Goal: Task Accomplishment & Management: Manage account settings

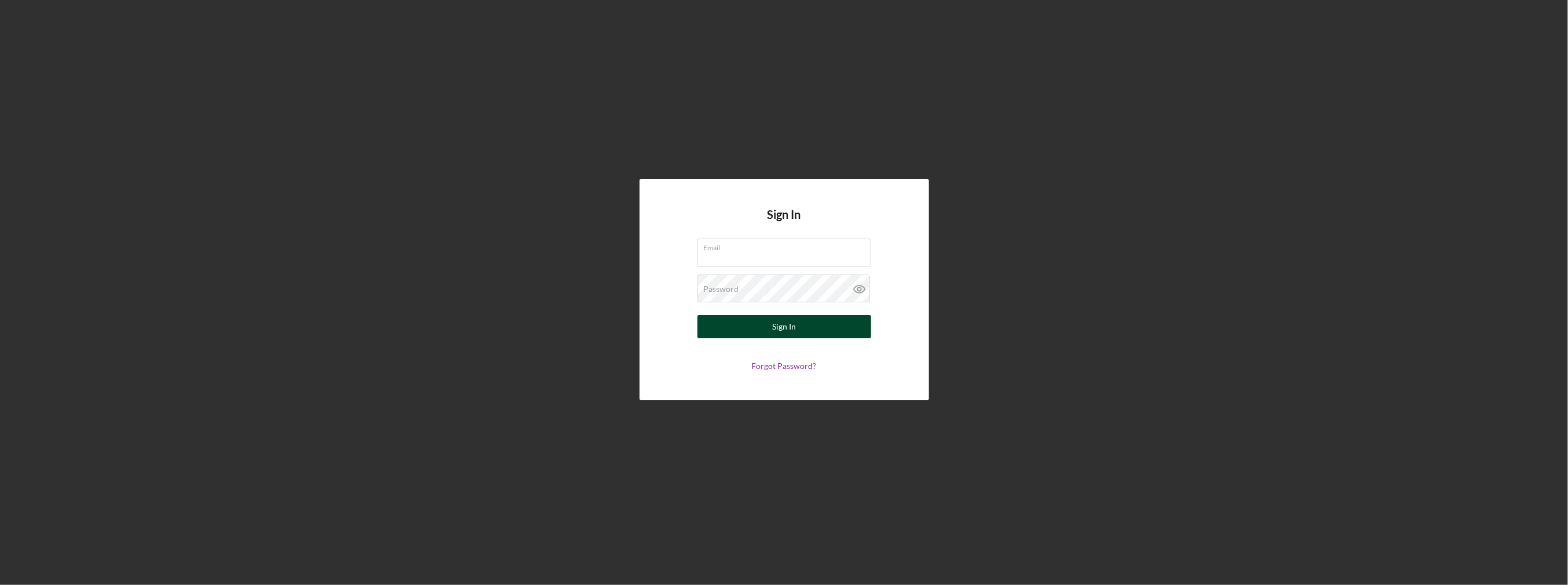
type input "[EMAIL_ADDRESS][DOMAIN_NAME]"
click at [793, 332] on div "Sign In" at bounding box center [784, 326] width 24 height 23
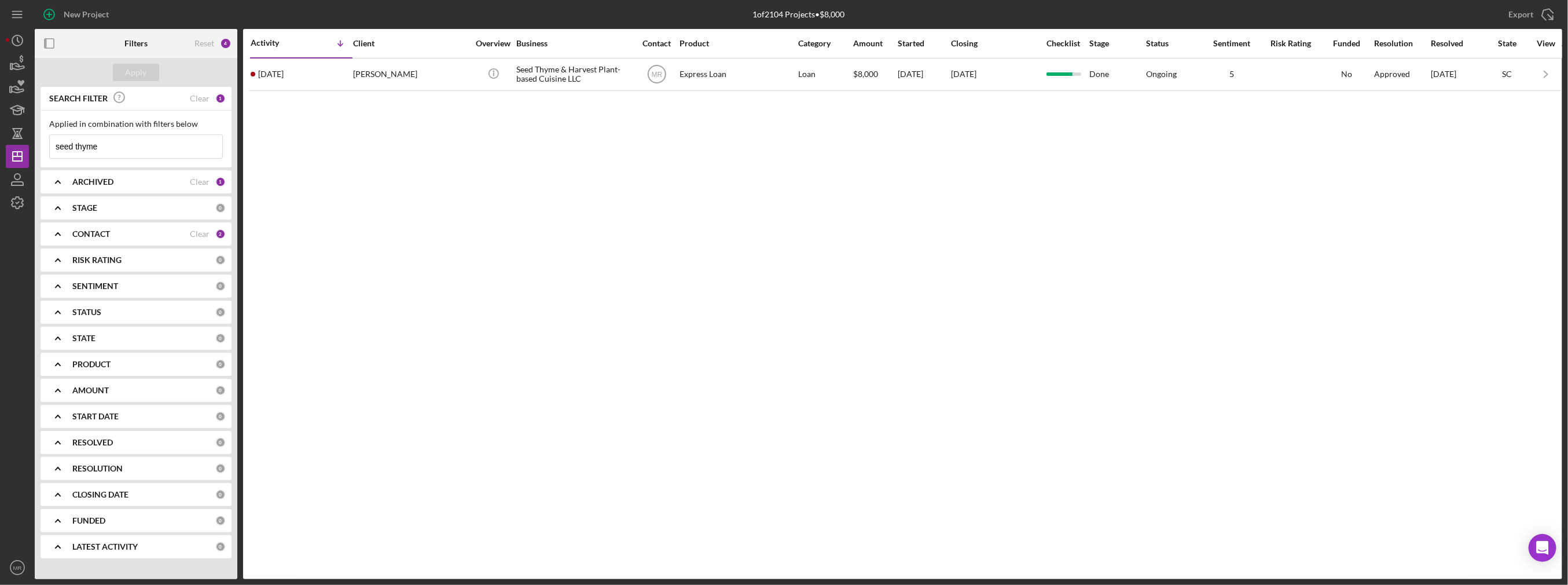
click at [202, 185] on div "Clear" at bounding box center [199, 182] width 19 height 9
click at [173, 149] on input "seed thyme" at bounding box center [136, 146] width 172 height 23
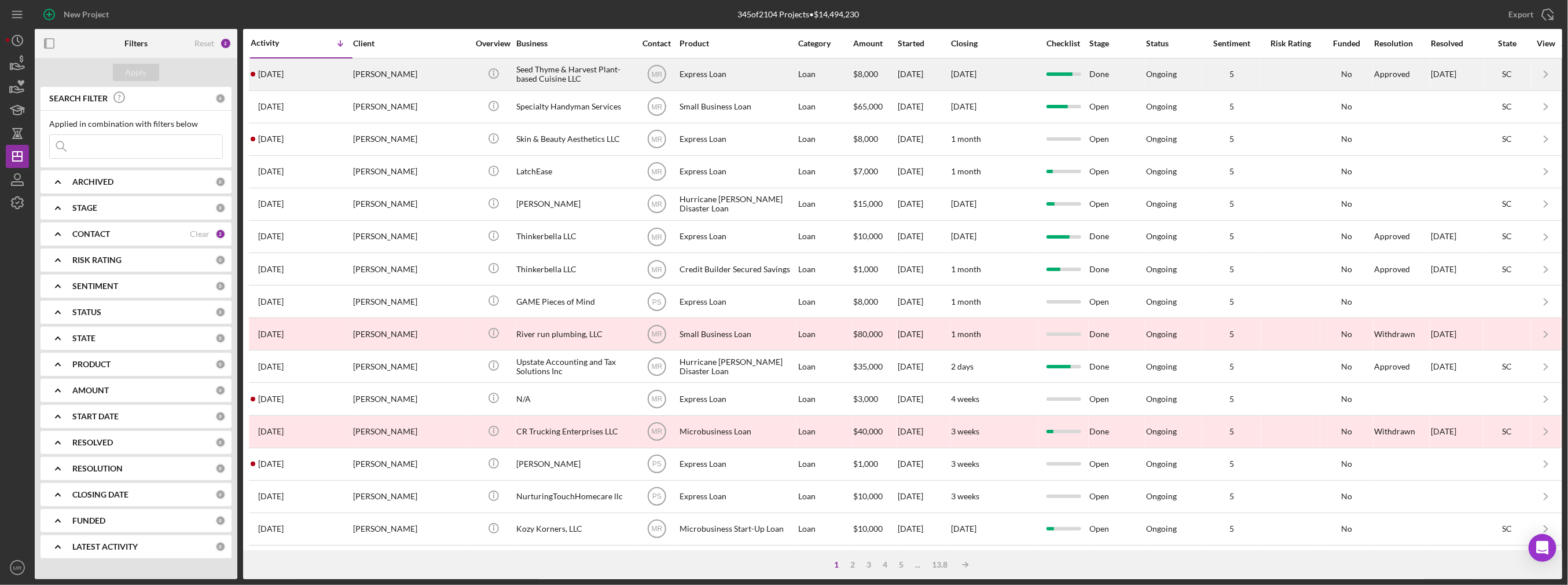
click at [415, 83] on div "[PERSON_NAME]" at bounding box center [411, 73] width 115 height 30
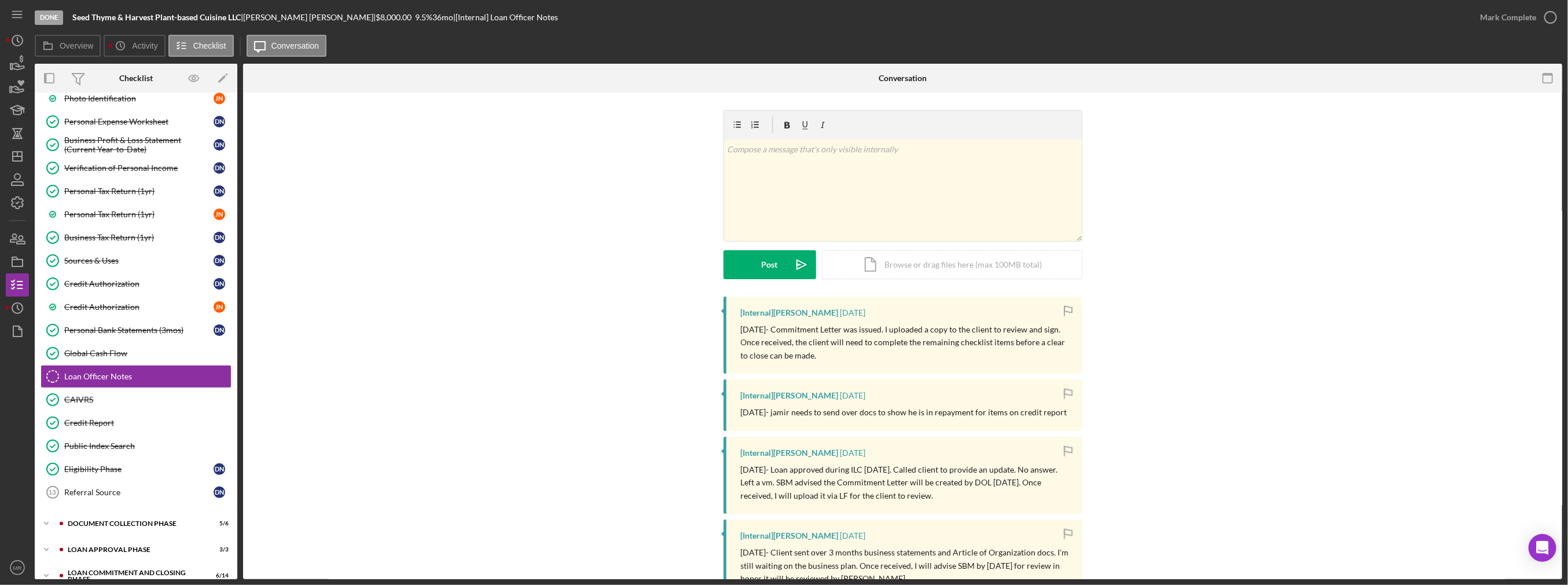
scroll to position [184, 0]
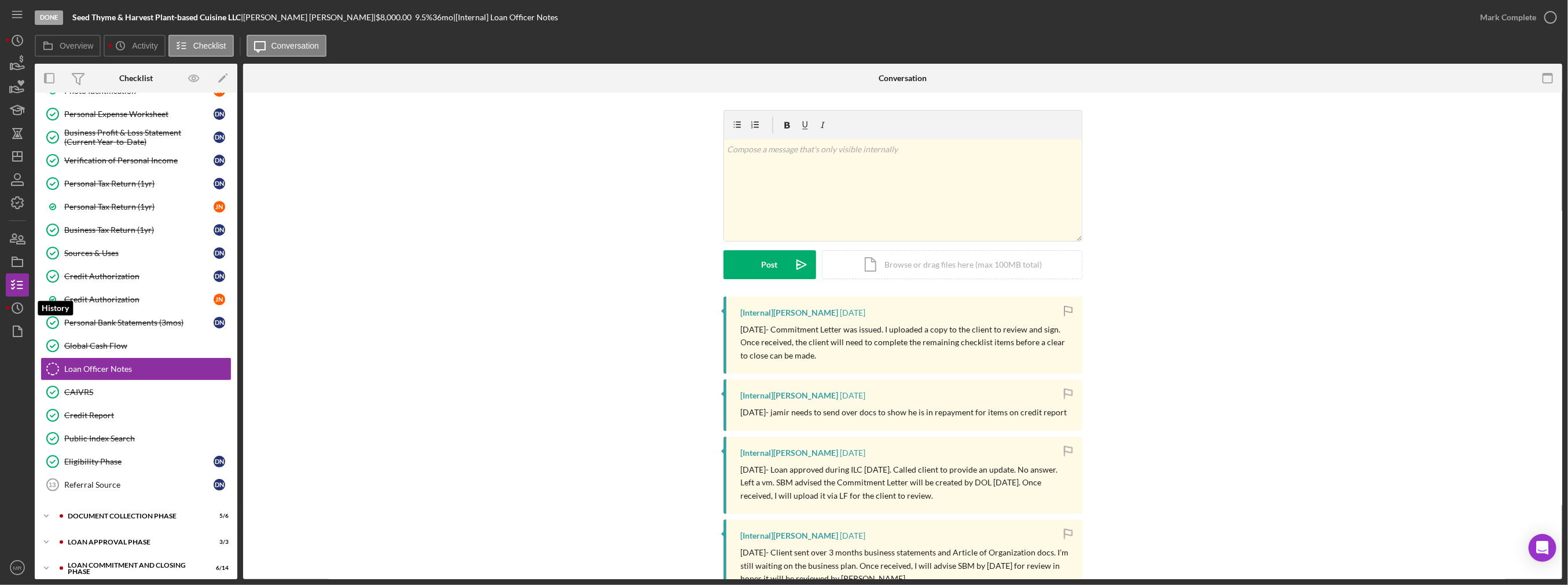
drag, startPoint x: 10, startPoint y: 301, endPoint x: 29, endPoint y: 277, distance: 30.6
click at [10, 301] on icon "Icon/History" at bounding box center [17, 308] width 29 height 29
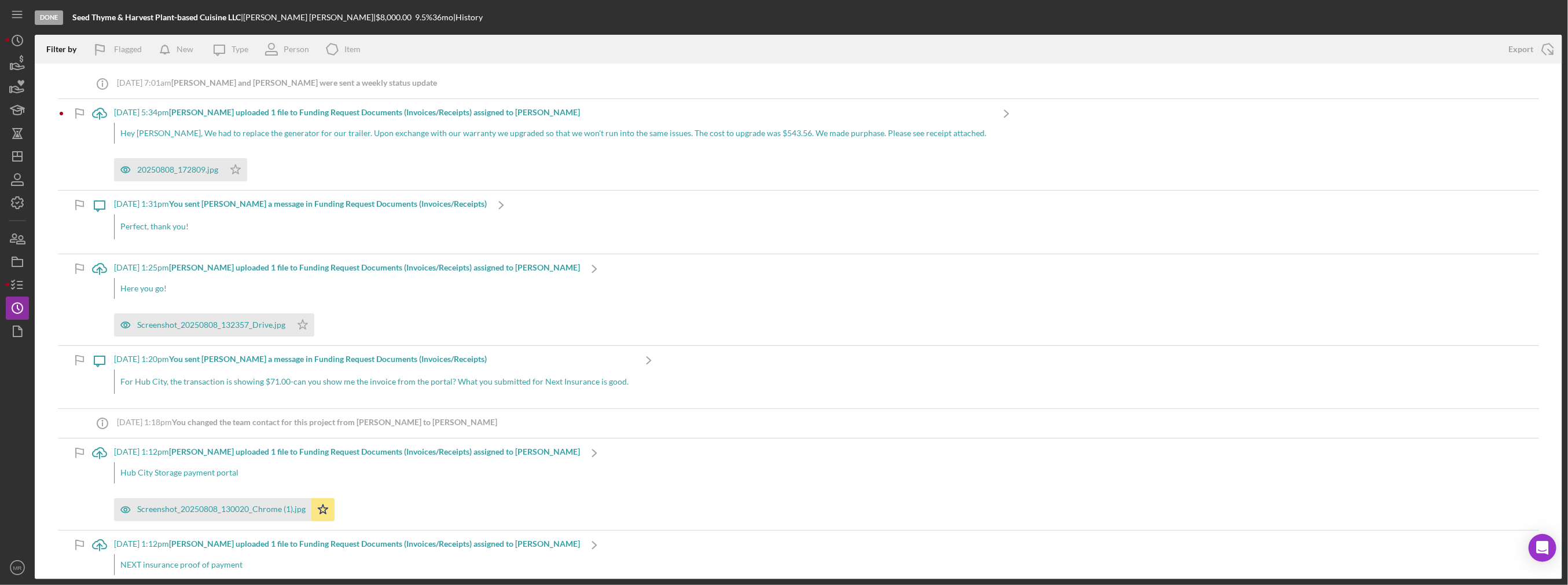
click at [368, 155] on div "20250808_172809.jpg Icon/Star" at bounding box center [553, 167] width 878 height 29
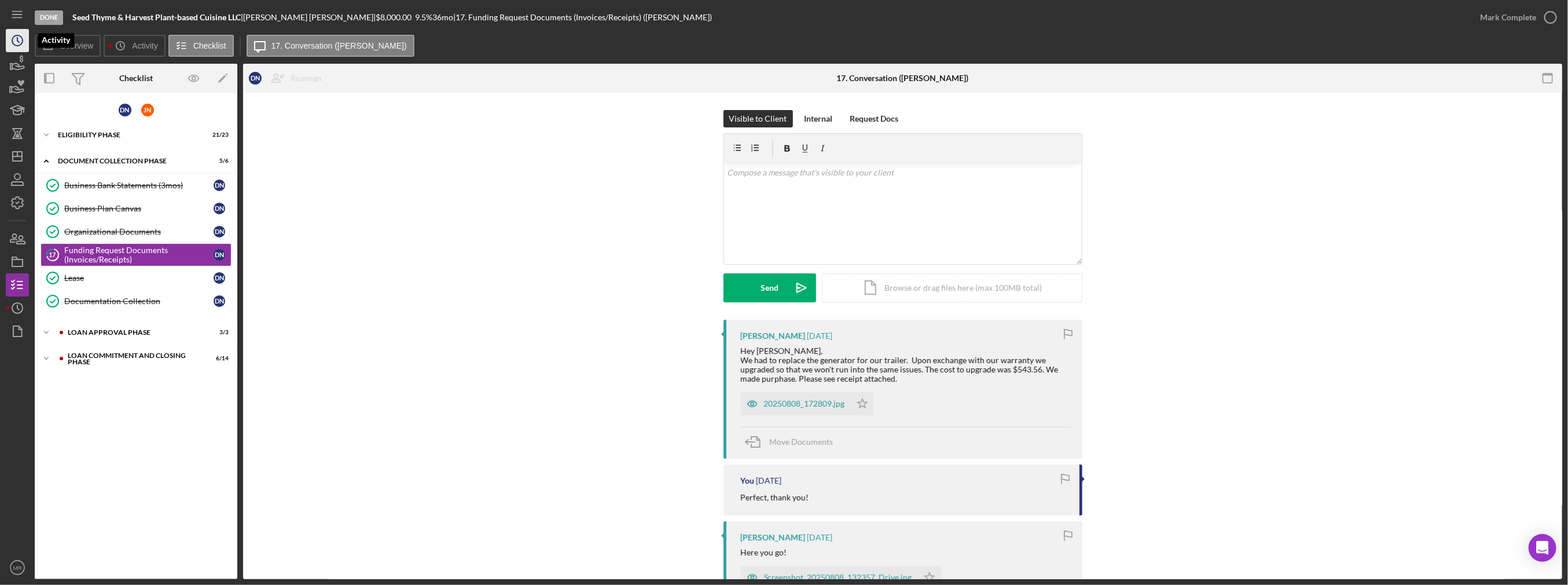
click at [13, 46] on icon "Icon/History" at bounding box center [17, 40] width 29 height 29
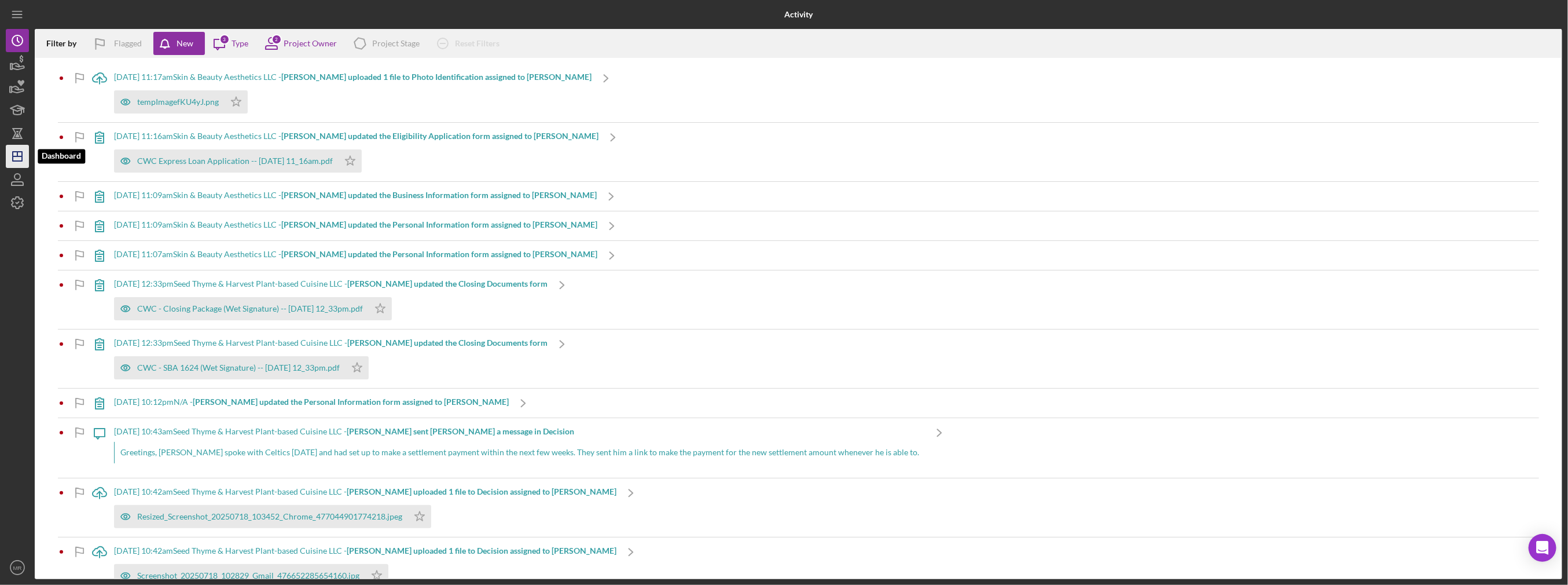
click at [21, 158] on polygon "button" at bounding box center [17, 156] width 9 height 9
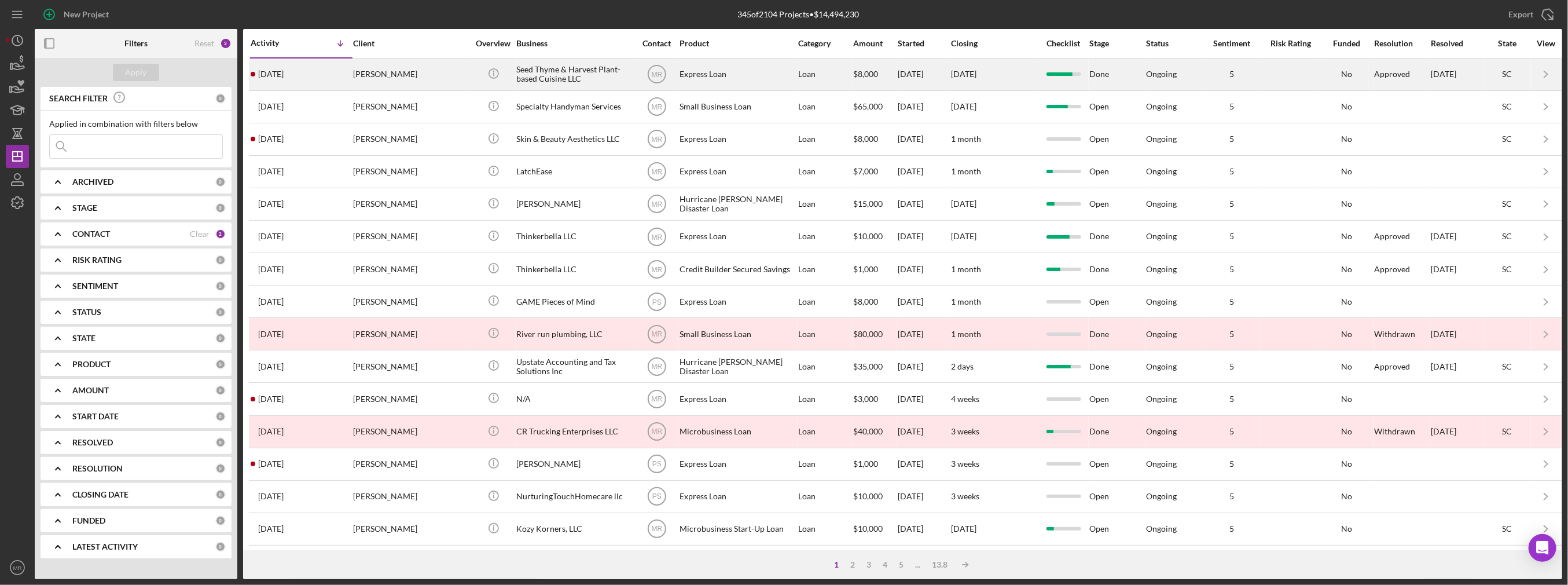
click at [458, 80] on div "[PERSON_NAME]" at bounding box center [411, 73] width 115 height 30
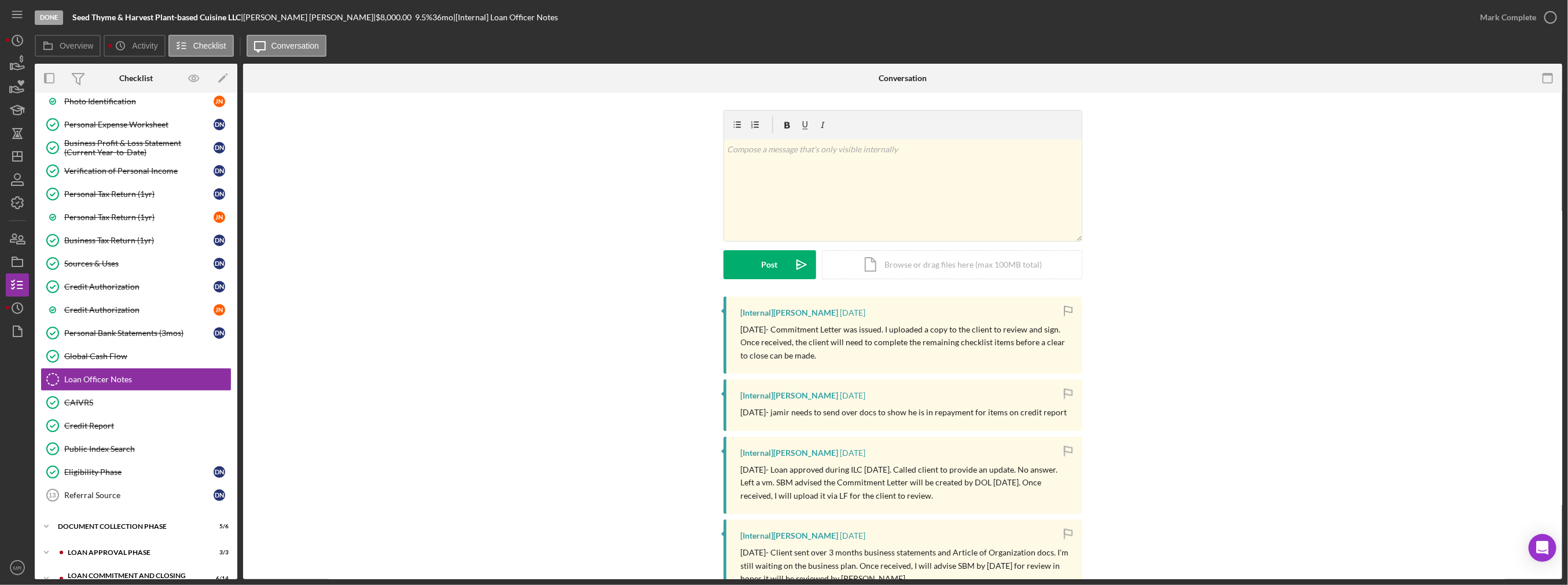
scroll to position [184, 0]
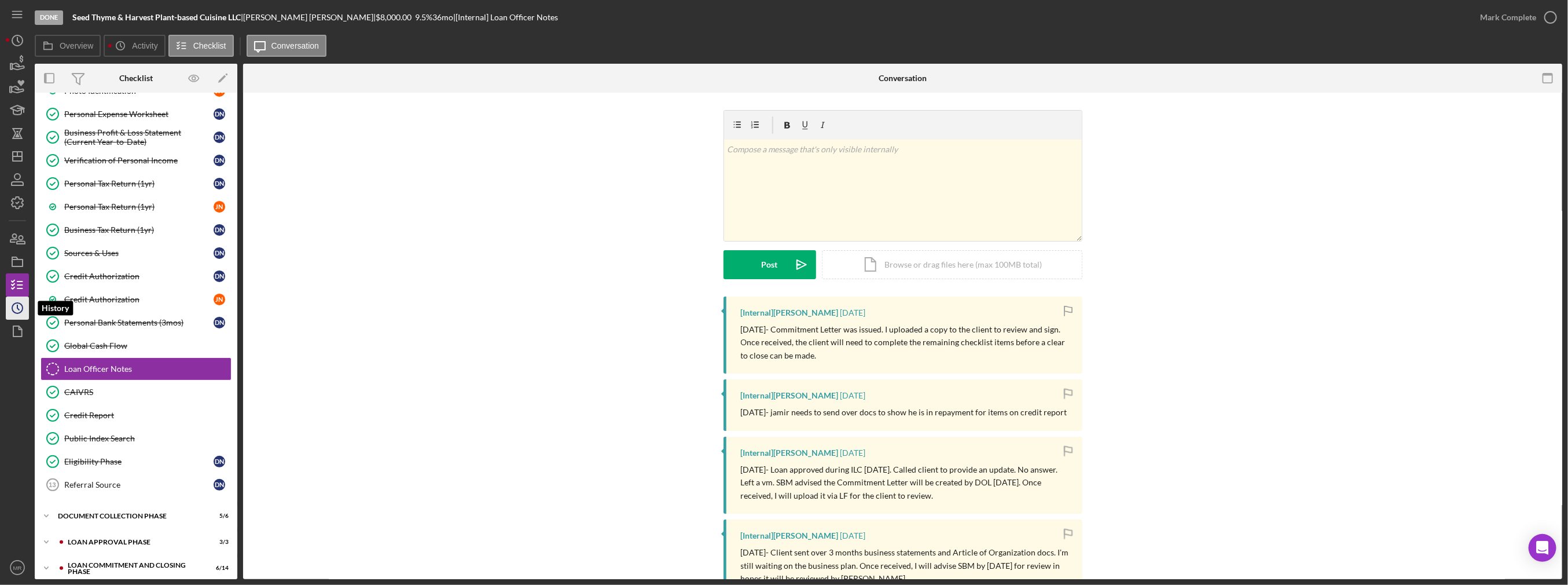
click at [13, 315] on icon "Icon/History" at bounding box center [17, 308] width 29 height 29
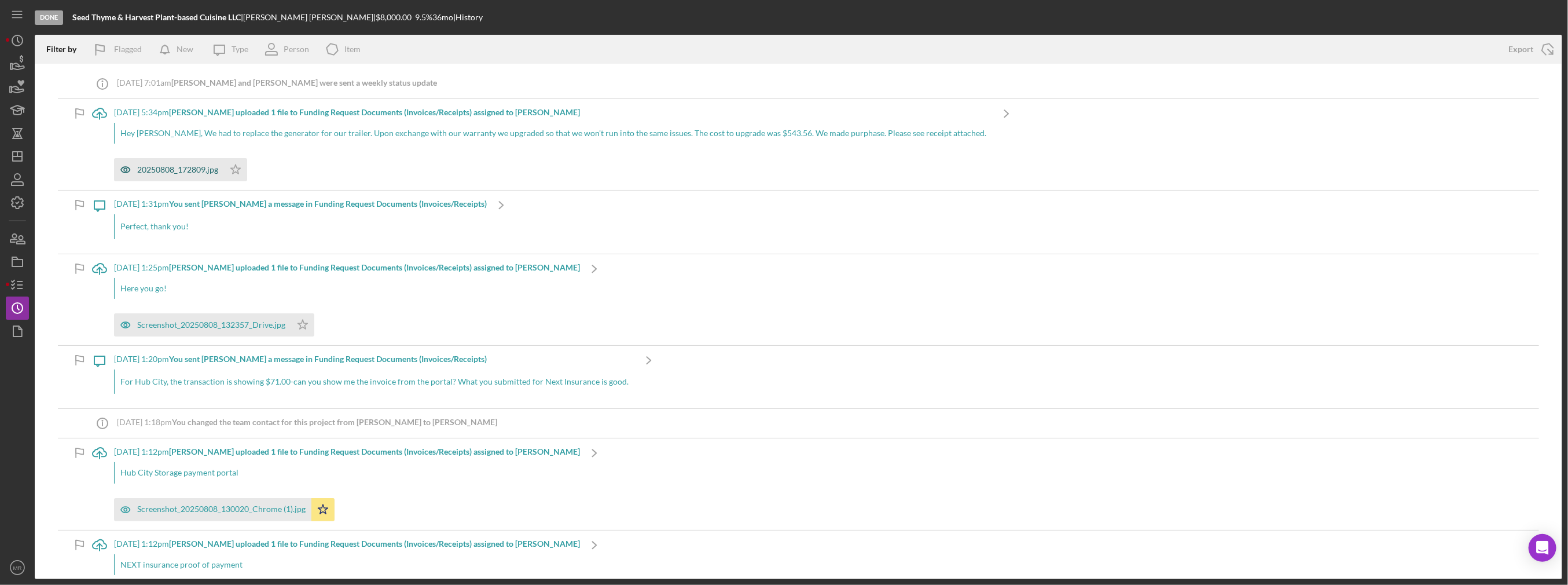
click at [173, 171] on div "20250808_172809.jpg" at bounding box center [178, 170] width 81 height 9
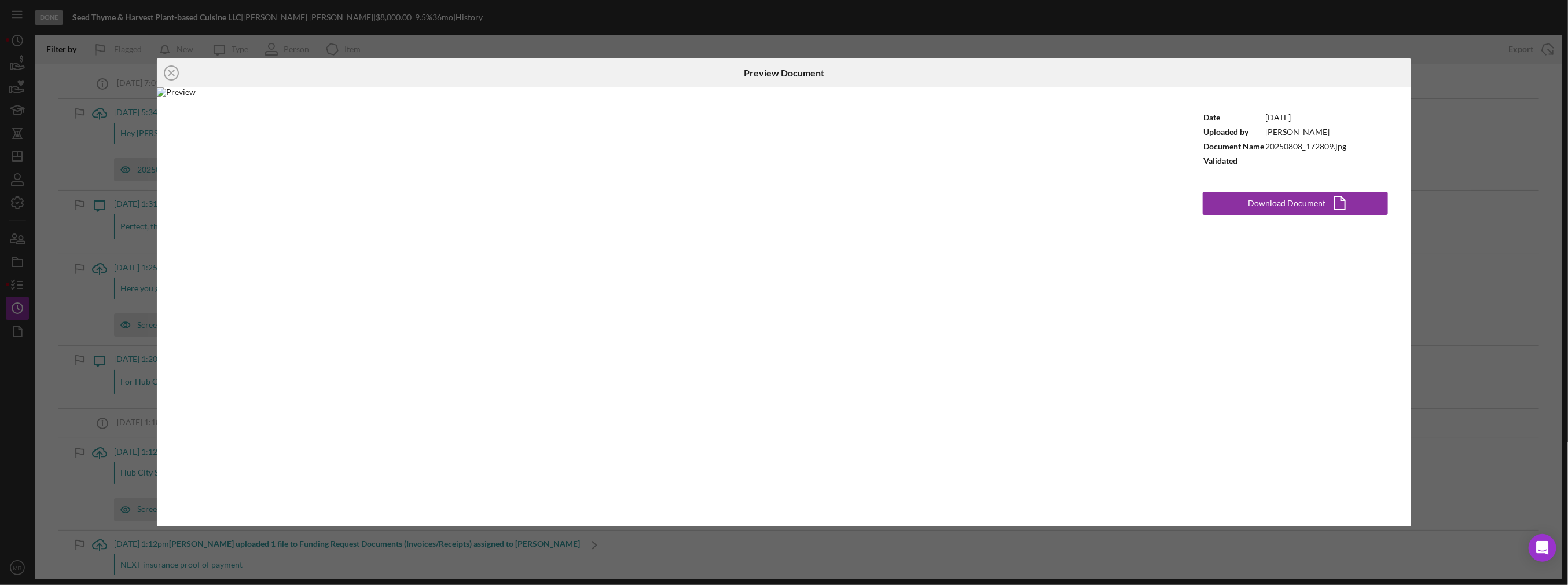
click at [652, 262] on img at bounding box center [668, 306] width 1023 height 439
click at [1270, 197] on div "Download Document" at bounding box center [1287, 203] width 78 height 23
click at [169, 76] on icon "Icon/Close" at bounding box center [171, 73] width 29 height 29
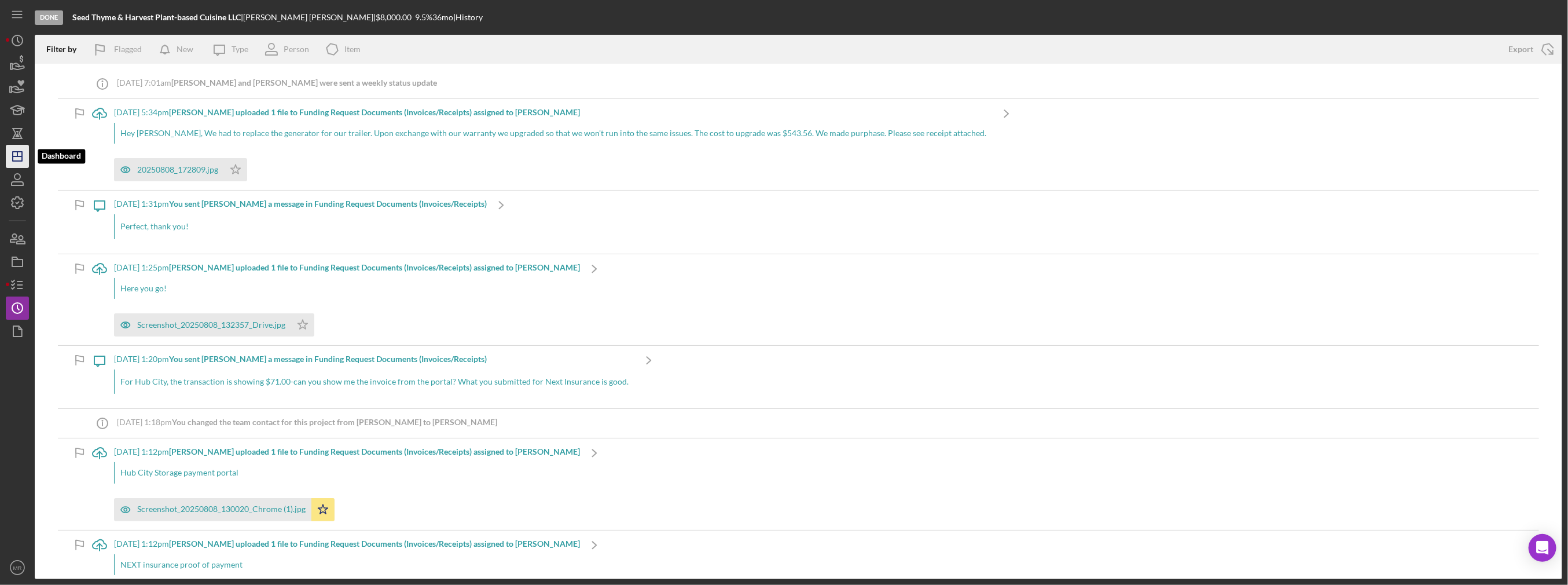
click at [26, 151] on icon "Icon/Dashboard" at bounding box center [17, 157] width 29 height 29
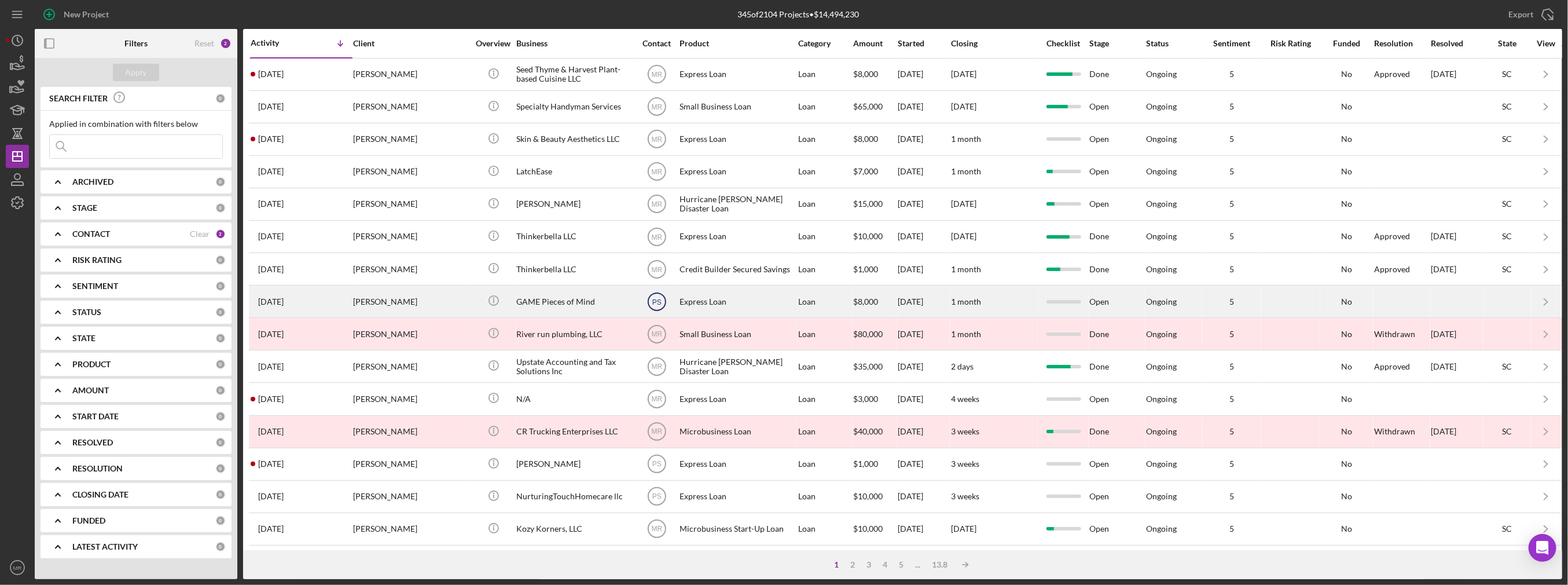
click at [656, 79] on text "PS" at bounding box center [656, 74] width 11 height 8
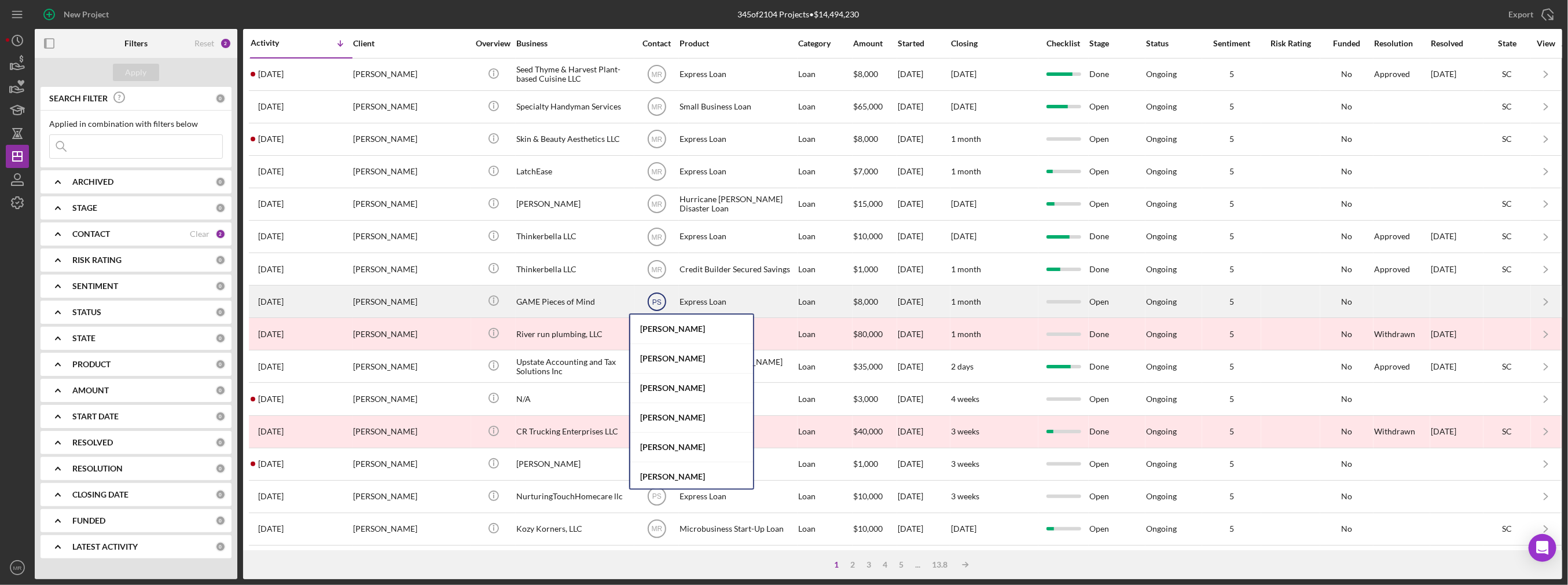
click at [650, 291] on icon "PS" at bounding box center [657, 302] width 29 height 29
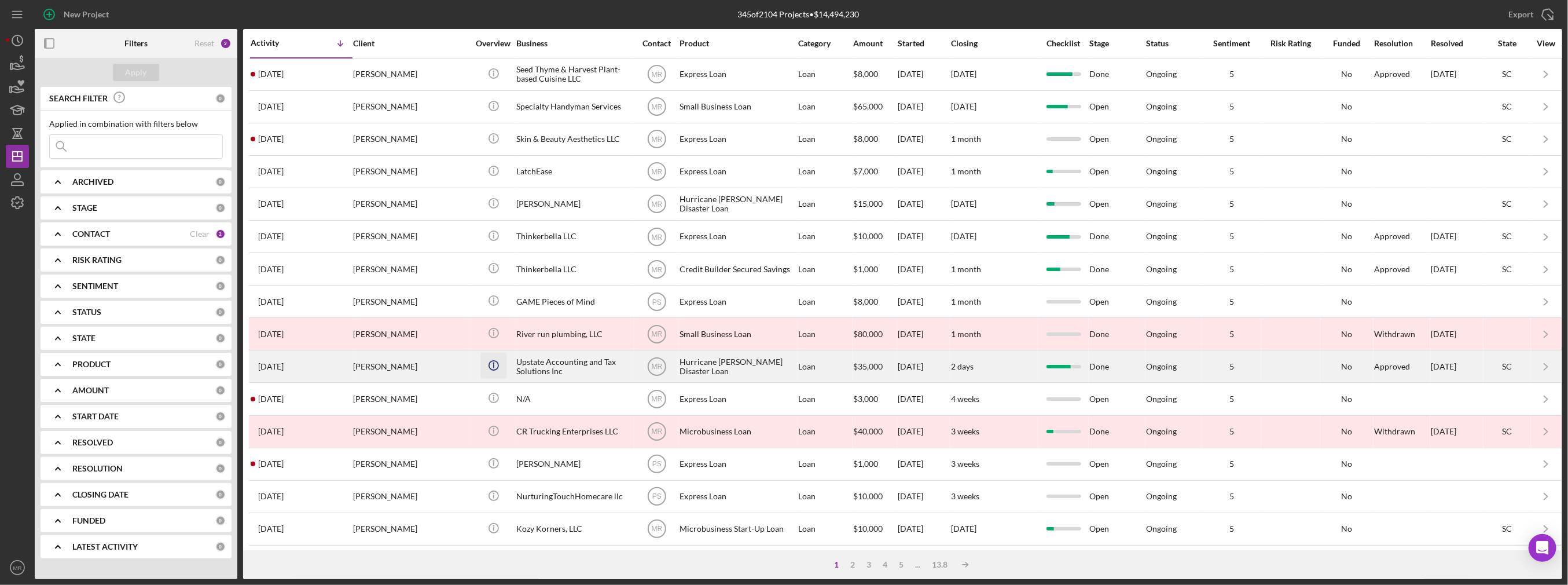
click at [489, 370] on icon "Icon/Info" at bounding box center [493, 366] width 26 height 26
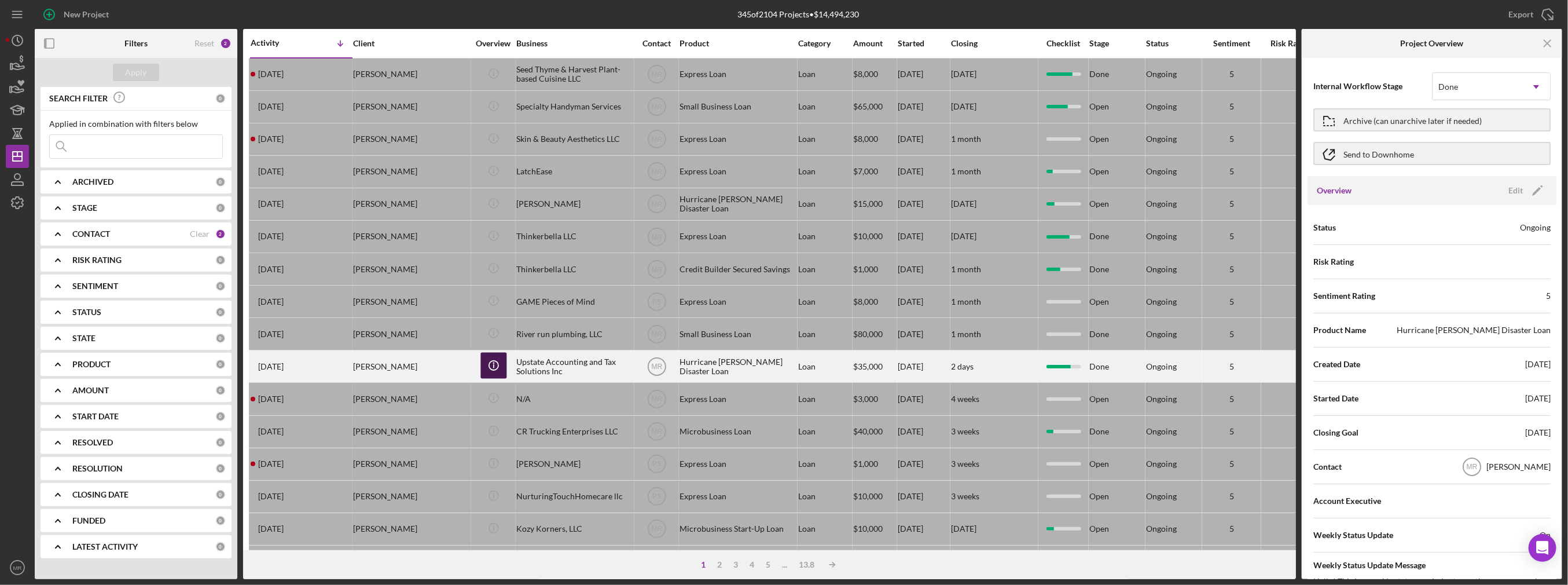
click at [493, 360] on circle "button" at bounding box center [493, 365] width 9 height 9
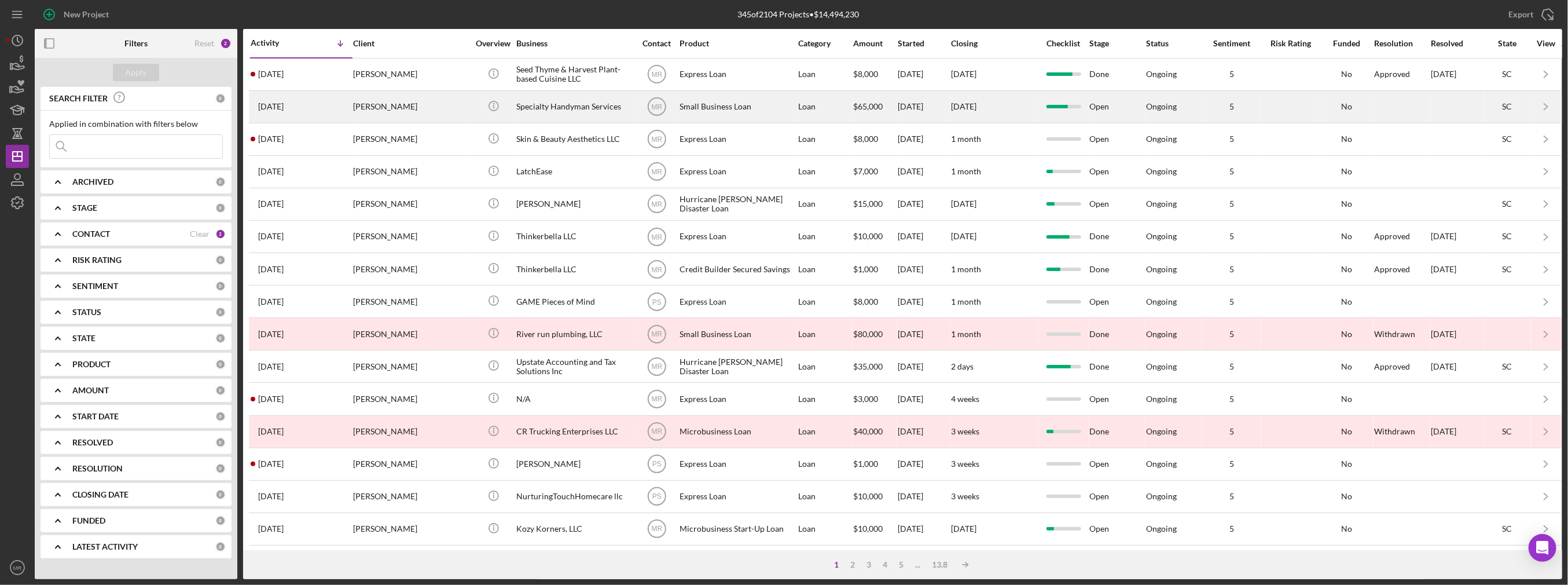
click at [566, 111] on div "Specialty Handyman Services" at bounding box center [574, 106] width 115 height 30
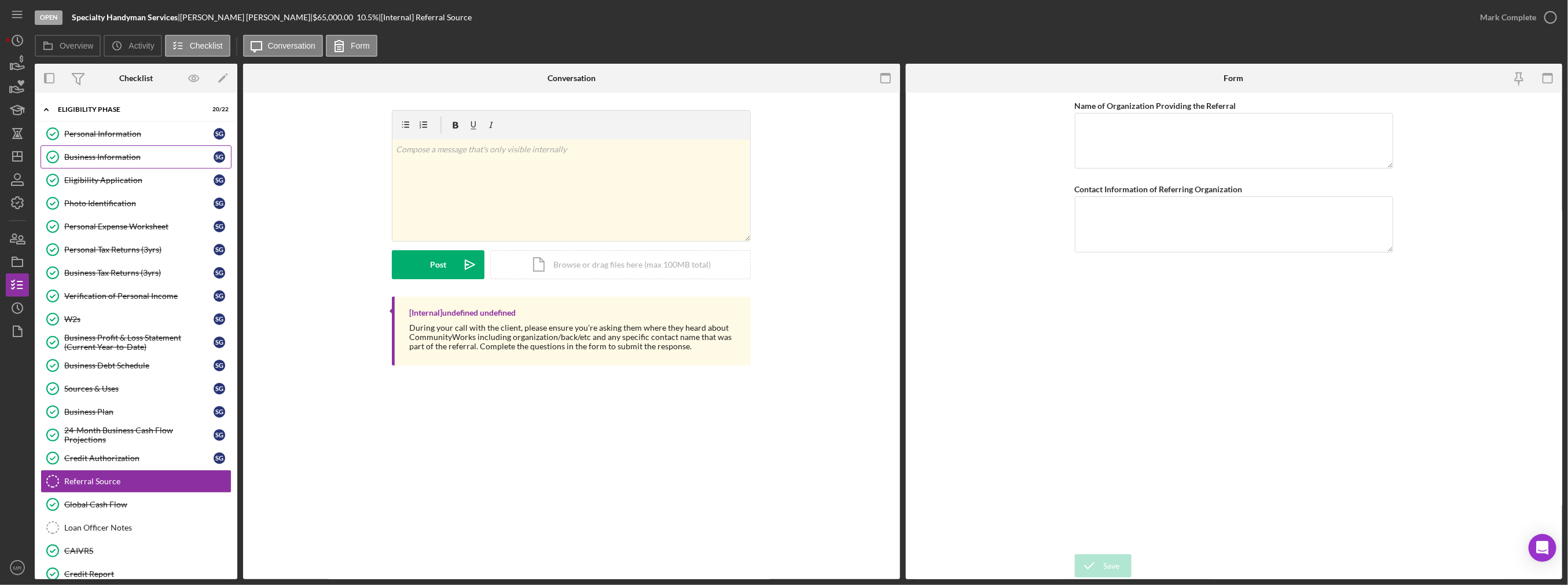
click at [139, 149] on link "Business Information Business Information S G" at bounding box center [136, 157] width 191 height 23
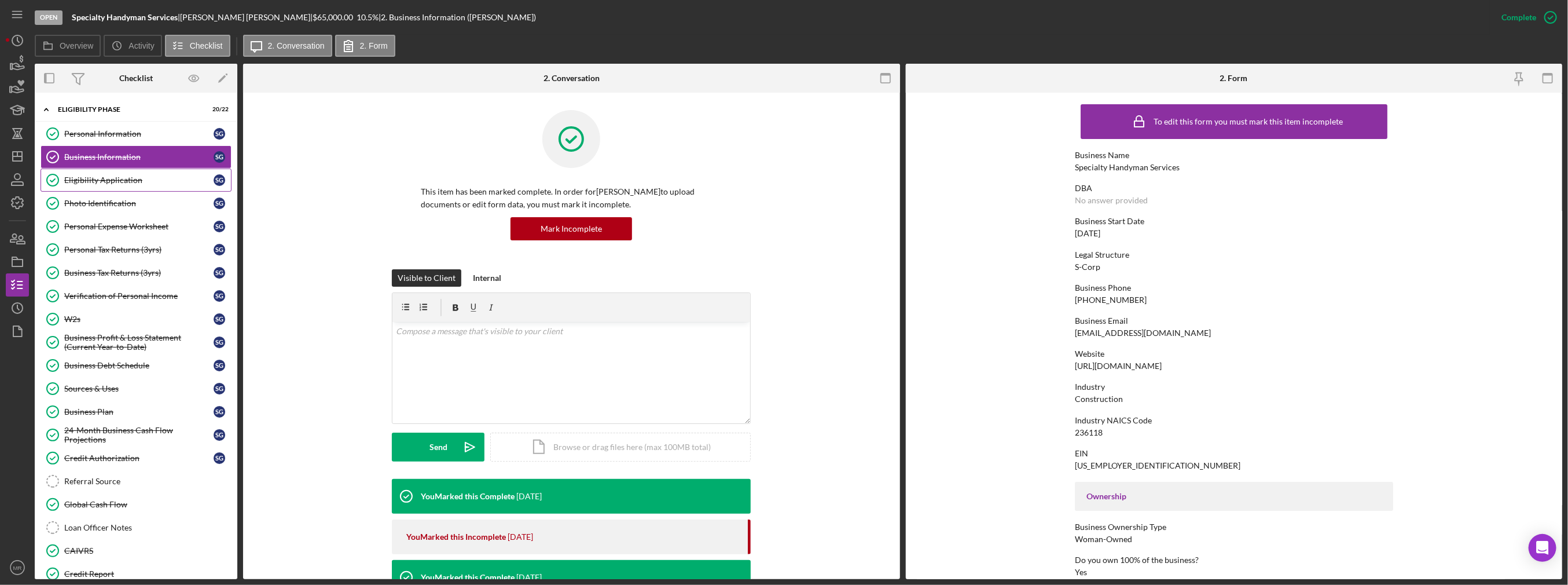
click at [122, 182] on div "Eligibility Application" at bounding box center [138, 180] width 149 height 9
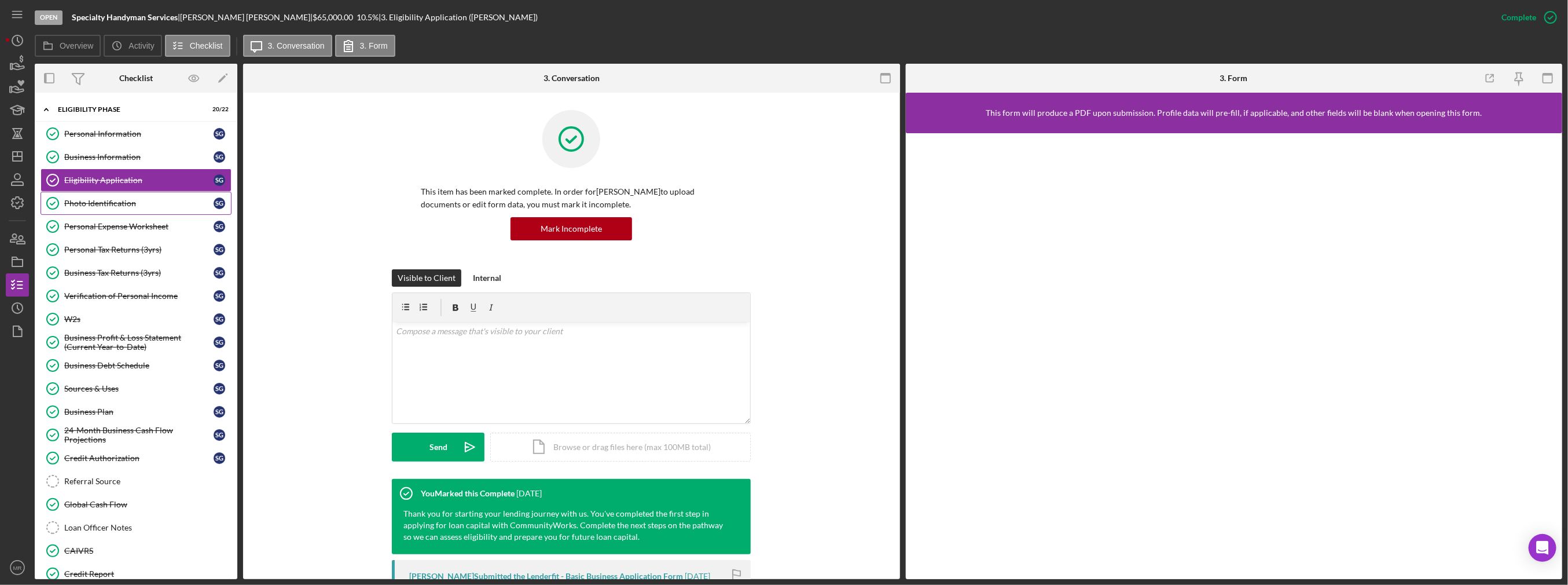
click at [136, 199] on div "Photo Identification" at bounding box center [138, 204] width 149 height 9
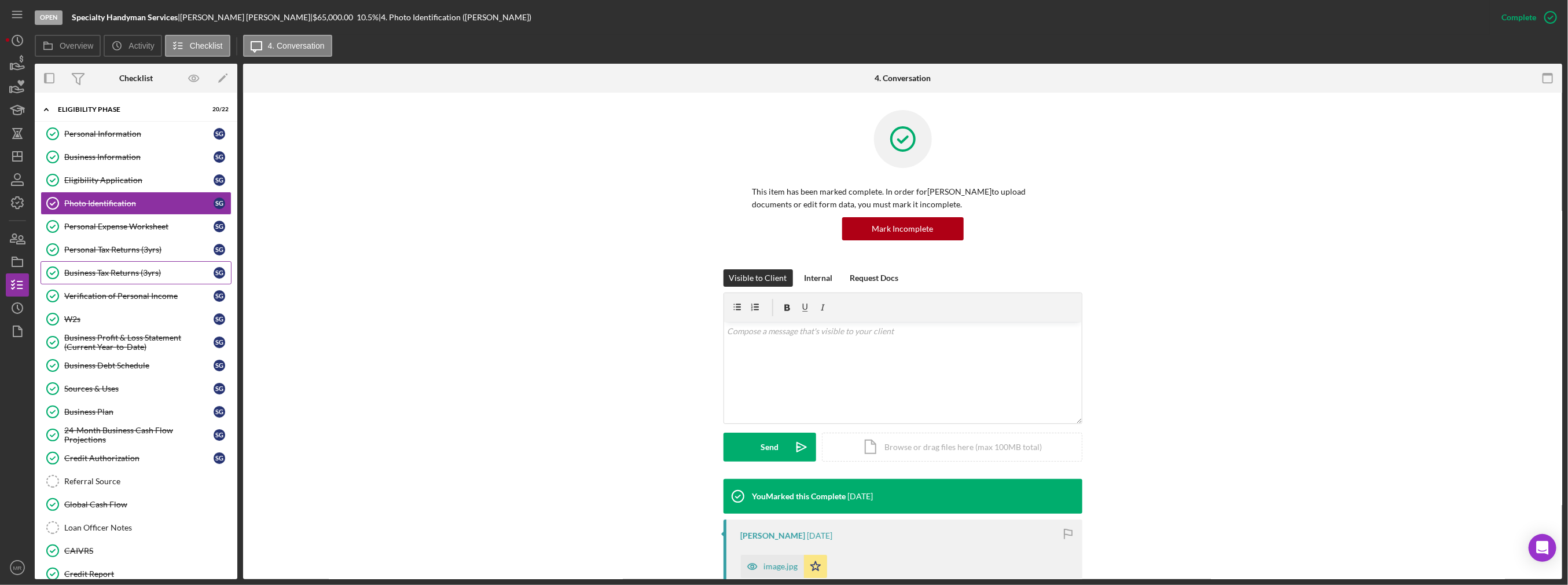
click at [148, 275] on div "Business Tax Returns (3yrs)" at bounding box center [138, 272] width 149 height 9
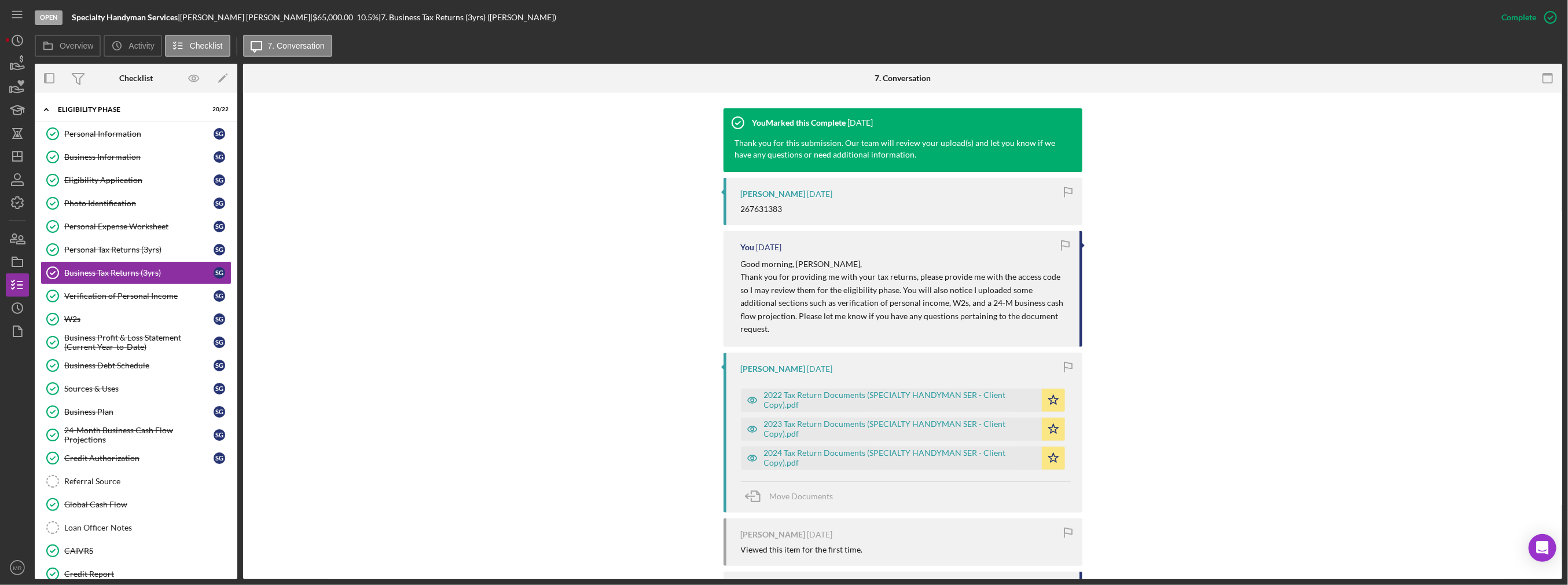
scroll to position [441, 0]
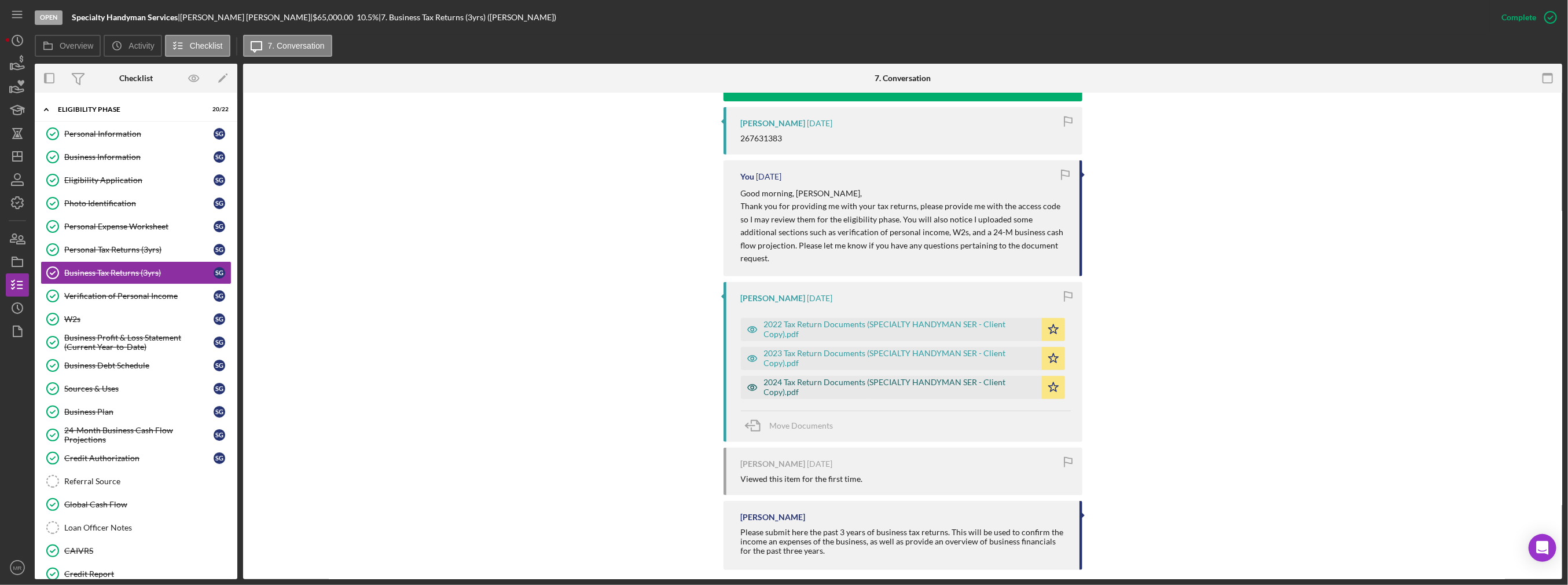
click at [813, 378] on div "2024 Tax Return Documents (SPECIALTY HANDYMAN SER - Client Copy).pdf" at bounding box center [900, 387] width 272 height 18
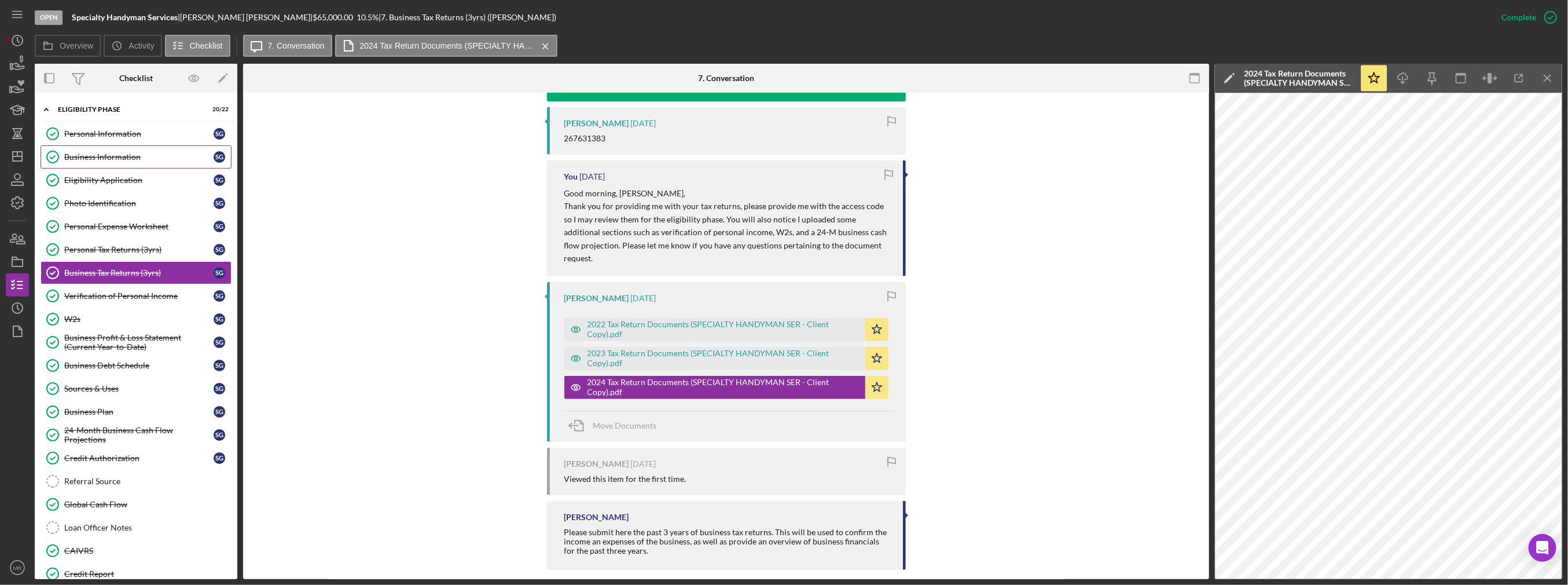
click at [104, 155] on div "Business Information" at bounding box center [138, 157] width 149 height 9
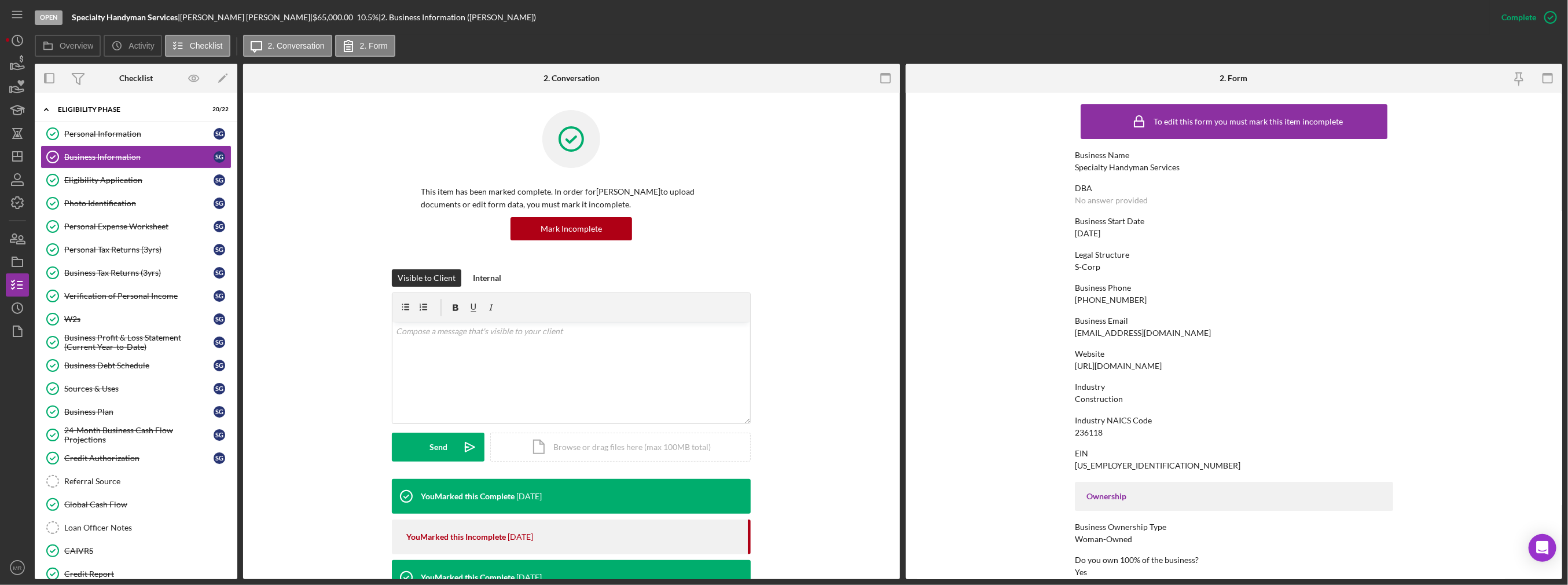
click at [1262, 124] on div "To edit this form you must mark this item incomplete" at bounding box center [1248, 122] width 190 height 9
click at [585, 219] on div "Mark Incomplete" at bounding box center [571, 228] width 61 height 23
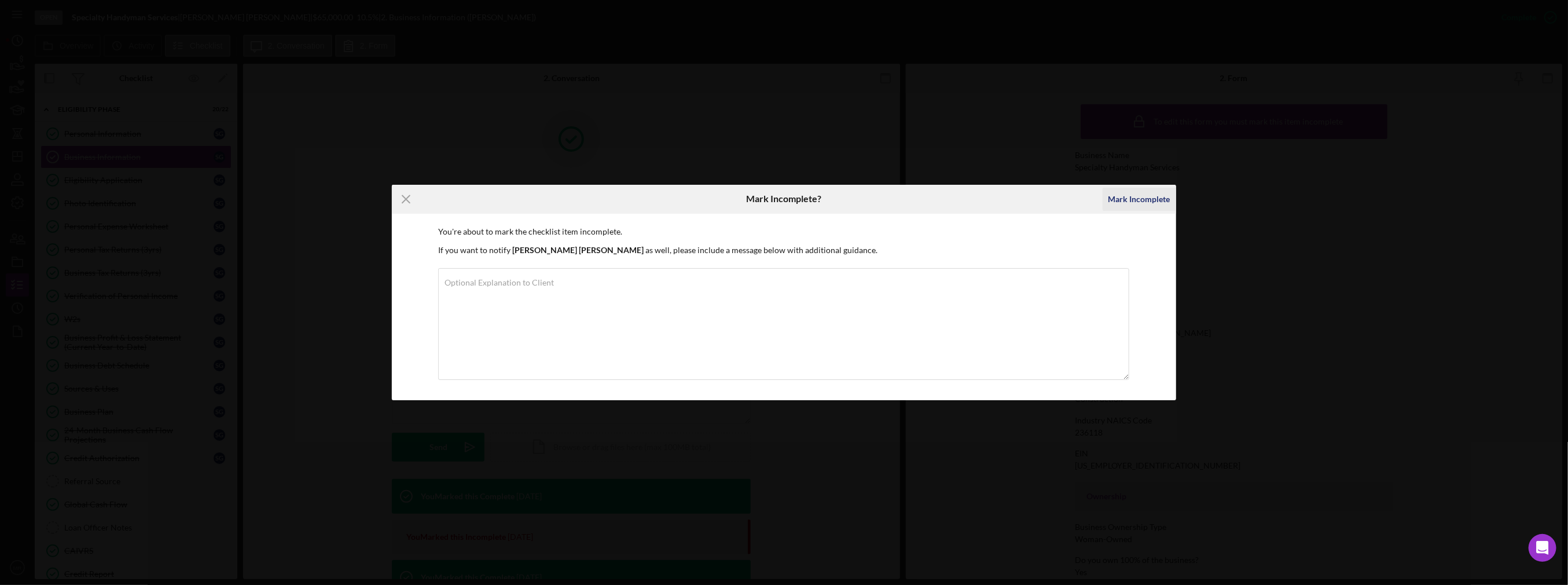
click at [1123, 204] on div "Mark Incomplete" at bounding box center [1139, 199] width 62 height 23
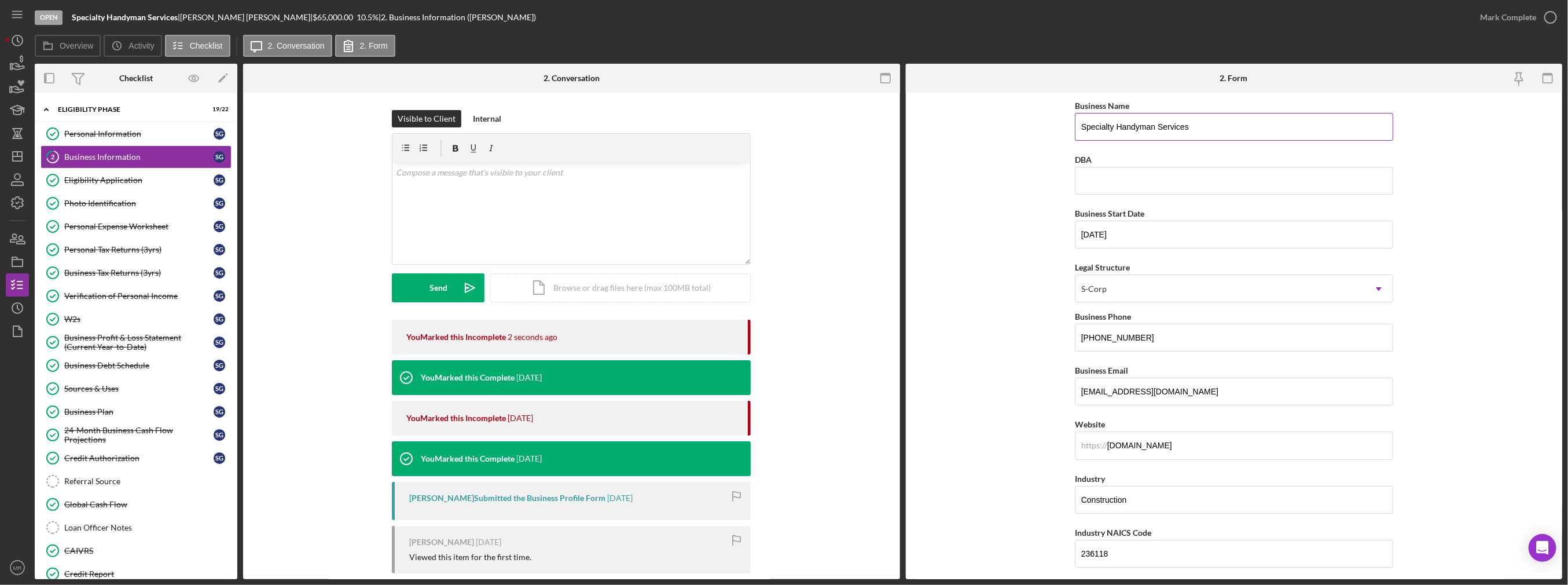
click at [1235, 129] on input "Specialty Handyman Services" at bounding box center [1234, 127] width 318 height 28
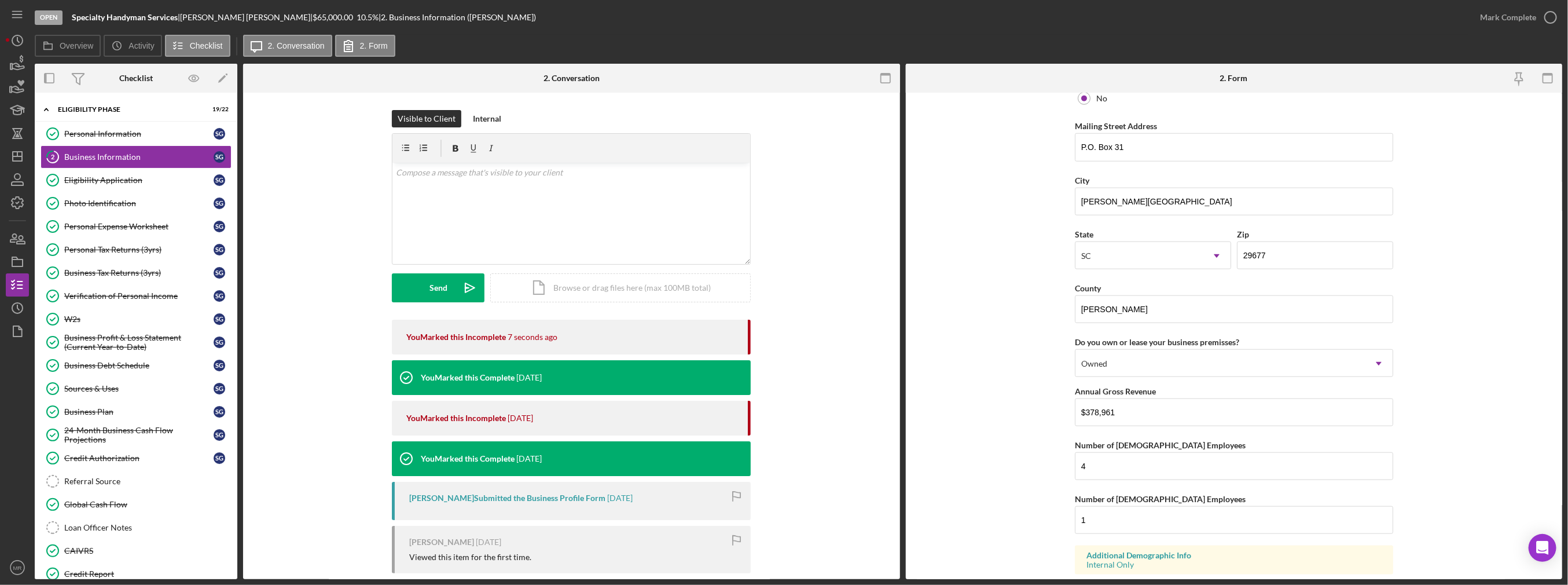
scroll to position [1009, 0]
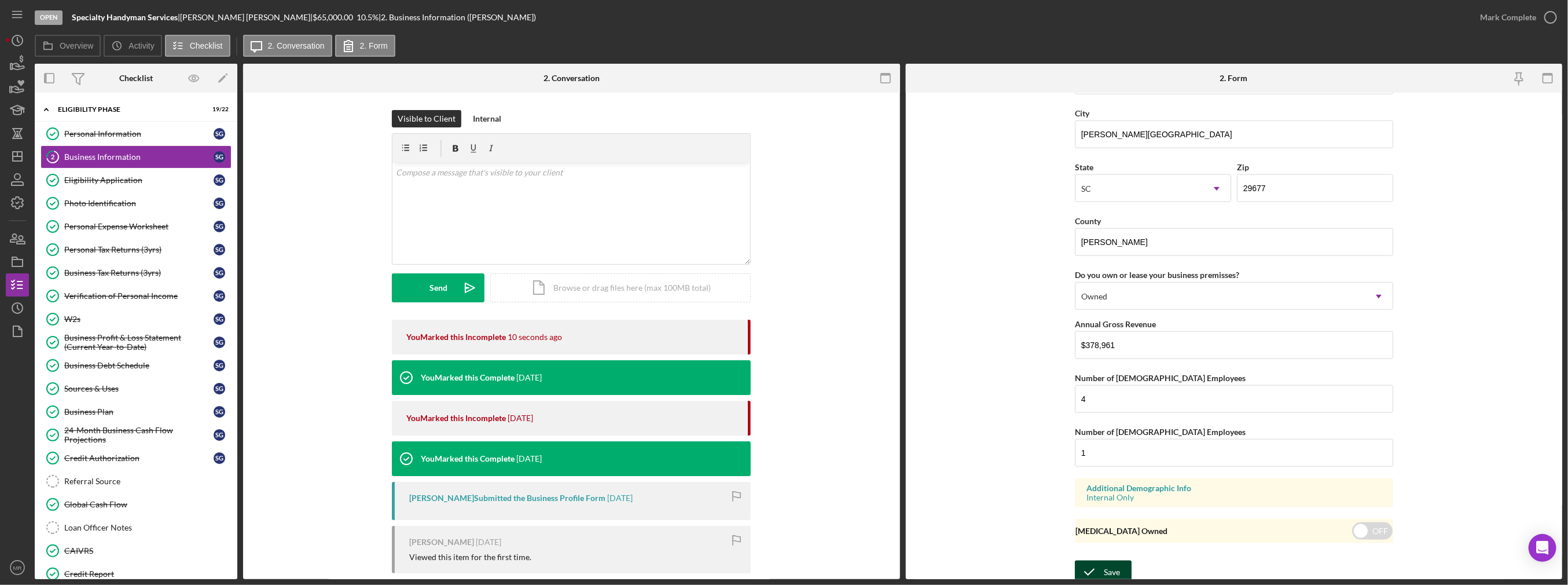
type input "Specialty Handyman Services LLC"
click at [1110, 563] on div "Save" at bounding box center [1112, 571] width 16 height 23
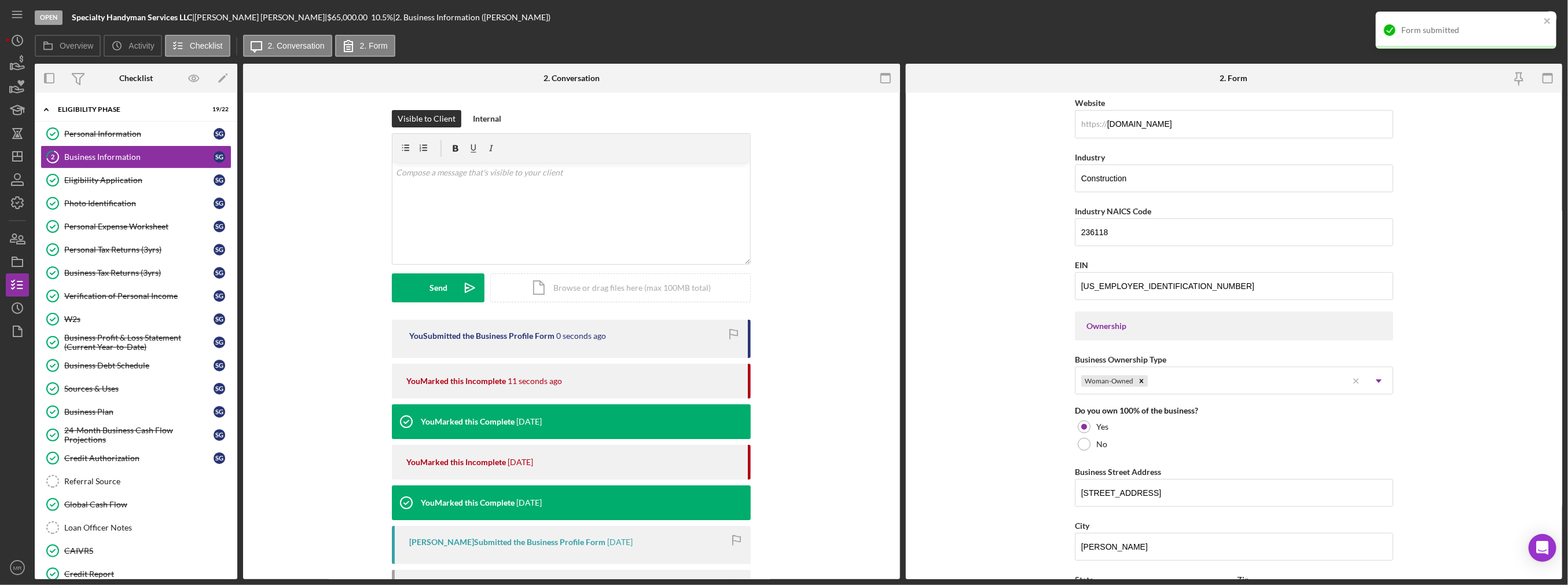
scroll to position [0, 0]
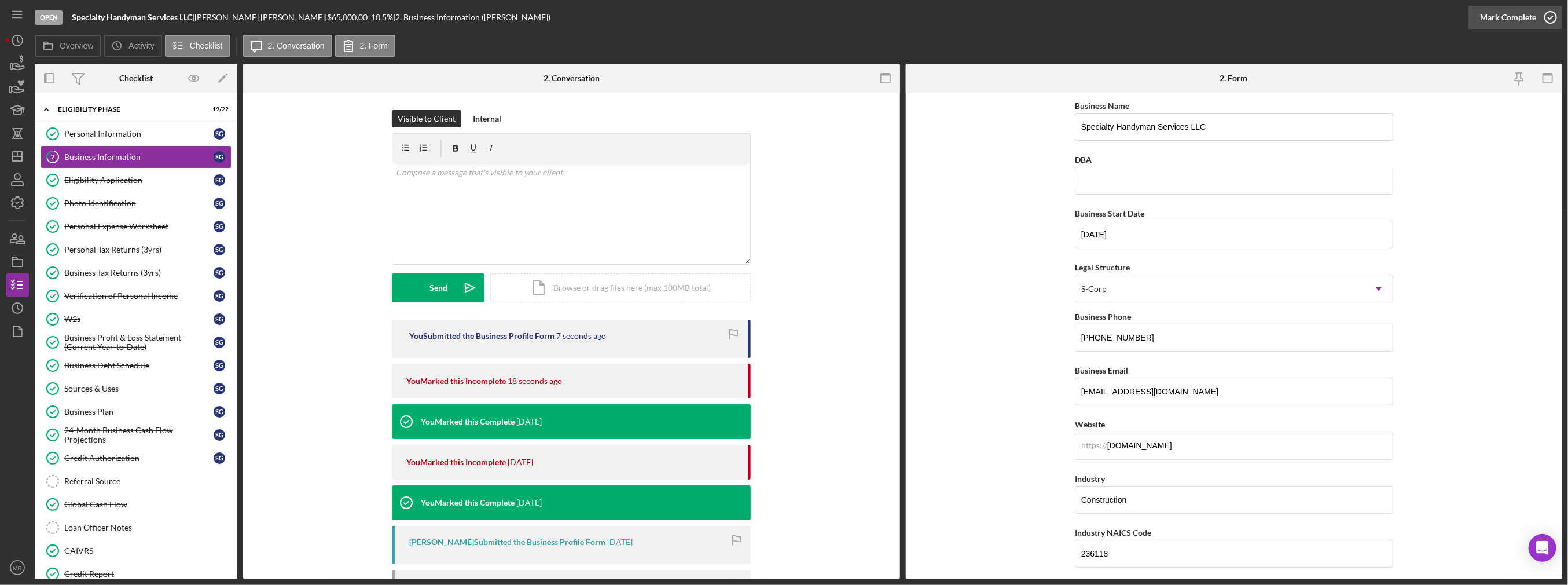
click at [1495, 16] on div "Mark Complete" at bounding box center [1508, 17] width 56 height 23
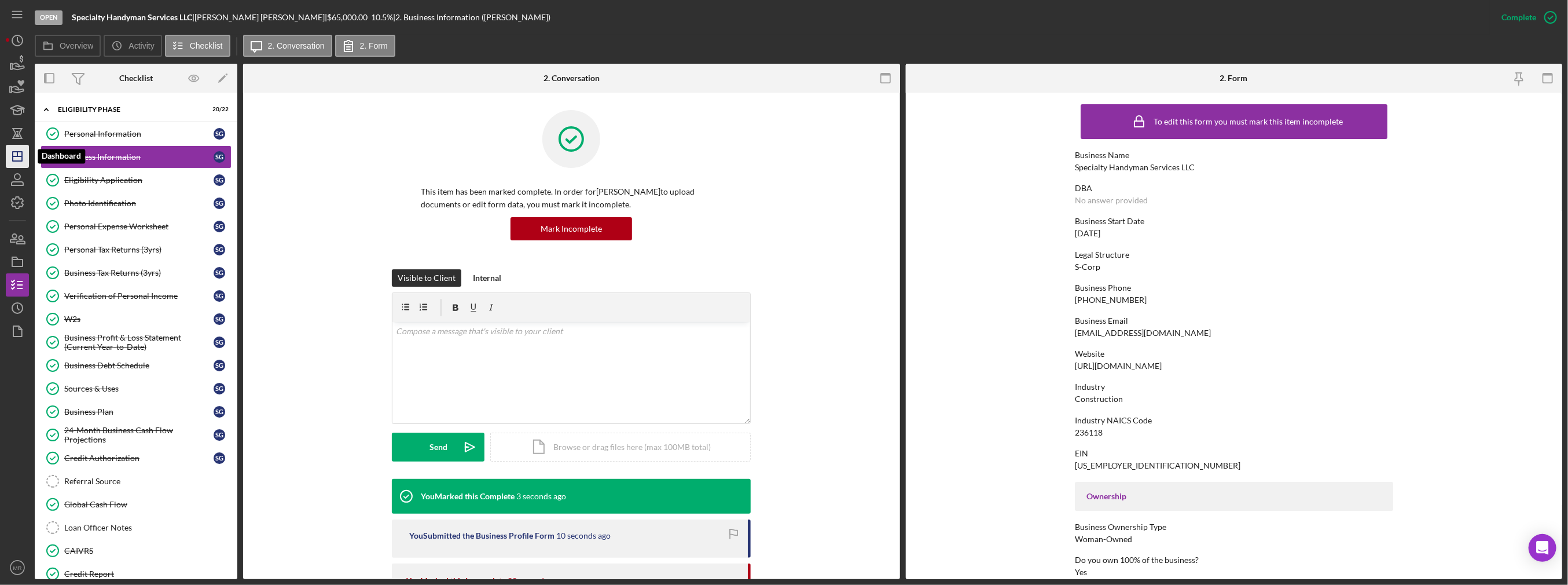
click at [27, 155] on icon "Icon/Dashboard" at bounding box center [17, 157] width 29 height 29
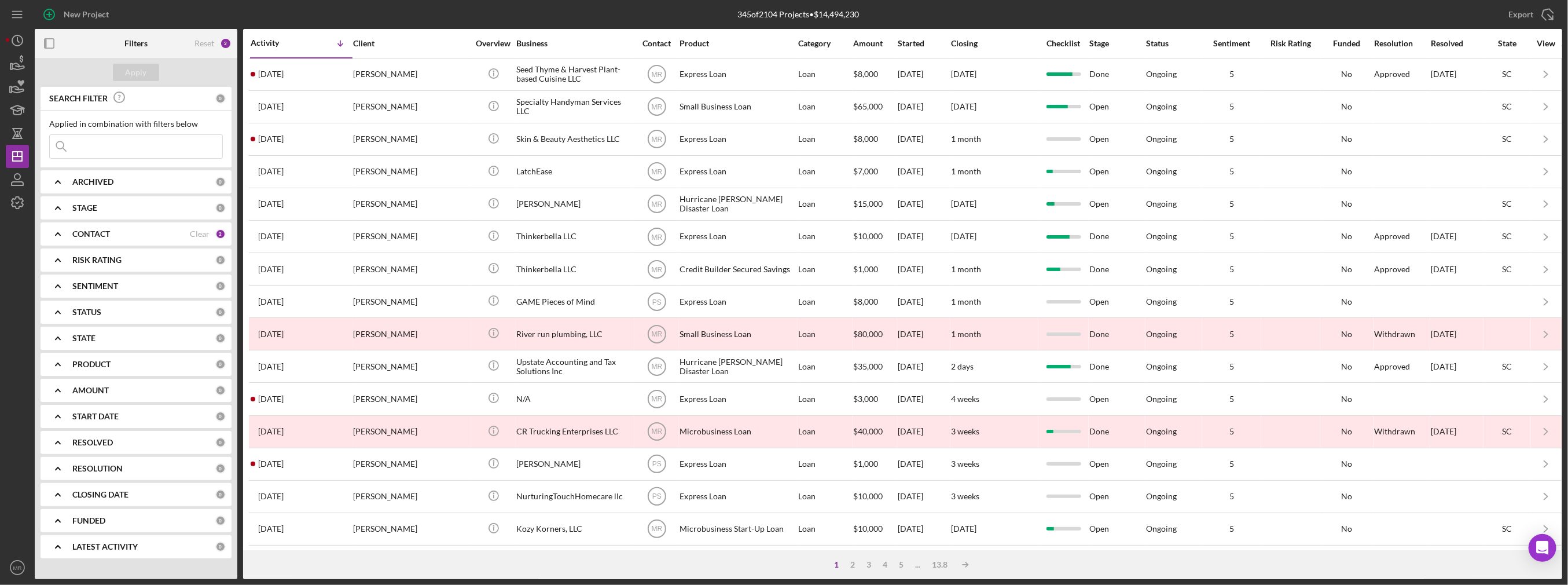
click at [102, 227] on div "CONTACT Clear 2" at bounding box center [148, 234] width 153 height 23
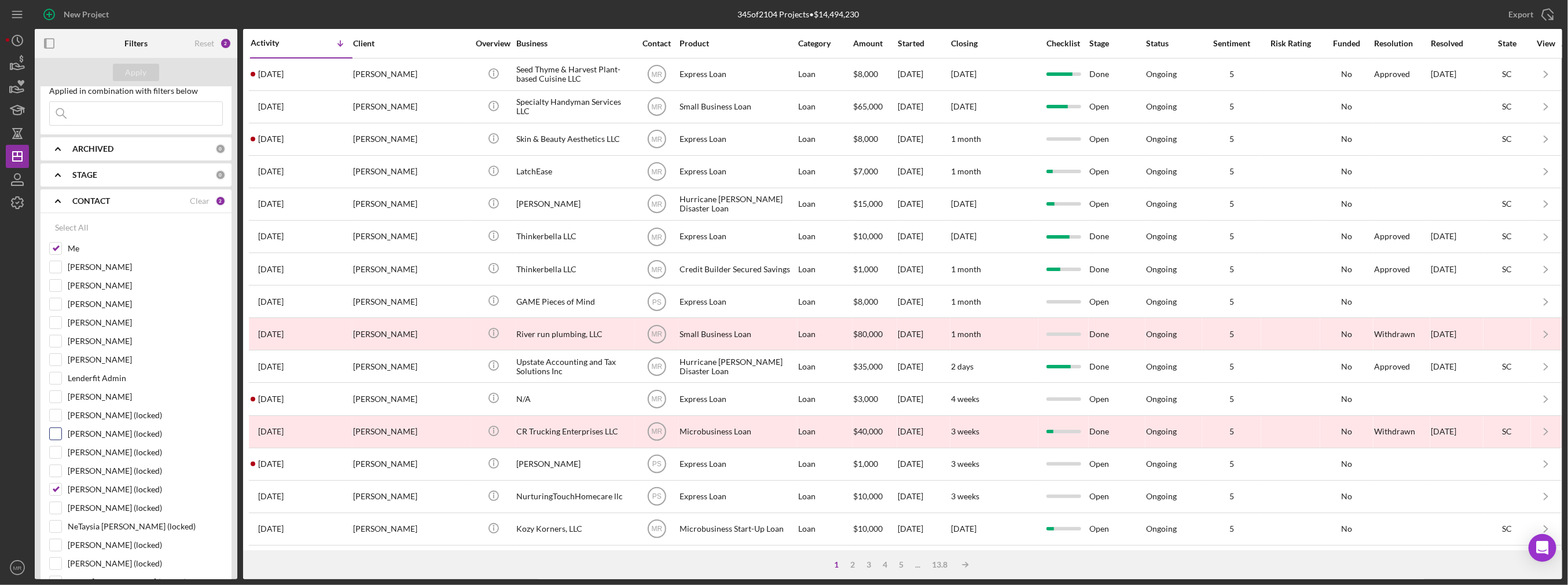
scroll to position [58, 0]
click at [75, 458] on label "[PERSON_NAME] (locked)" at bounding box center [145, 464] width 155 height 12
click at [61, 458] on input "[PERSON_NAME] (locked)" at bounding box center [55, 464] width 12 height 12
checkbox input "false"
click at [84, 311] on label "[PERSON_NAME]" at bounding box center [145, 316] width 155 height 12
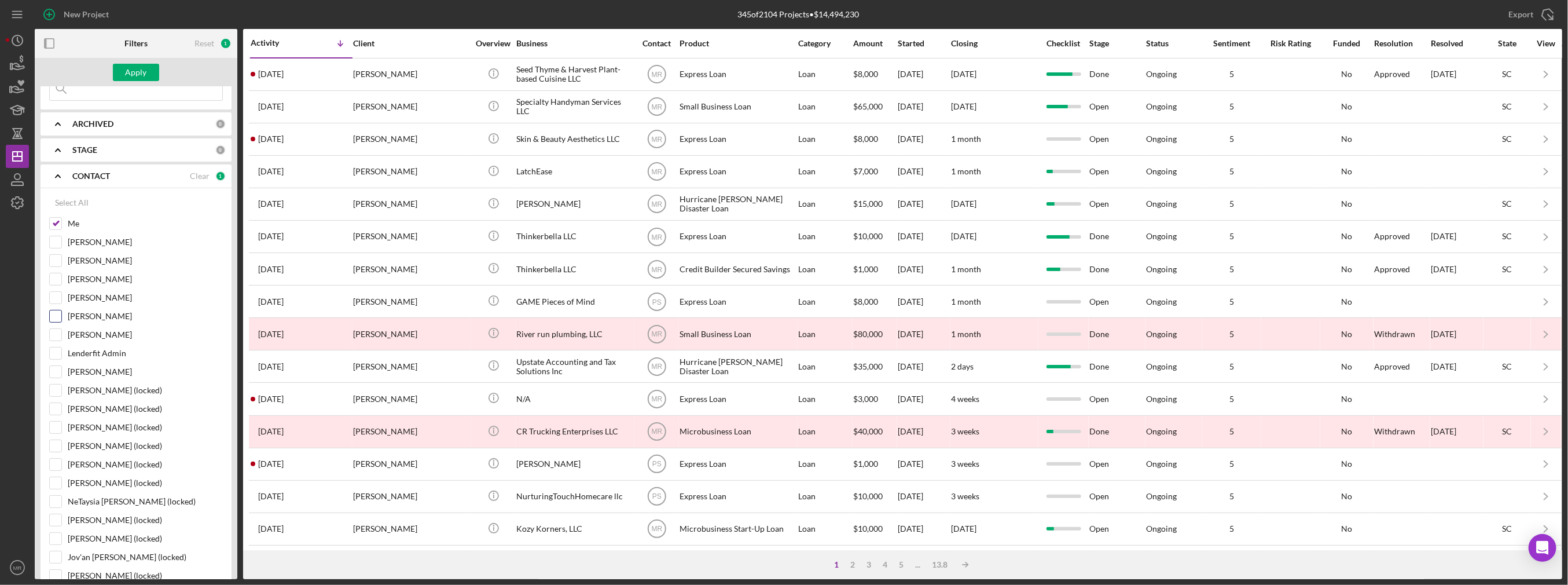
click at [61, 311] on input "[PERSON_NAME]" at bounding box center [55, 316] width 12 height 12
checkbox input "true"
click at [147, 65] on button "Apply" at bounding box center [136, 72] width 47 height 17
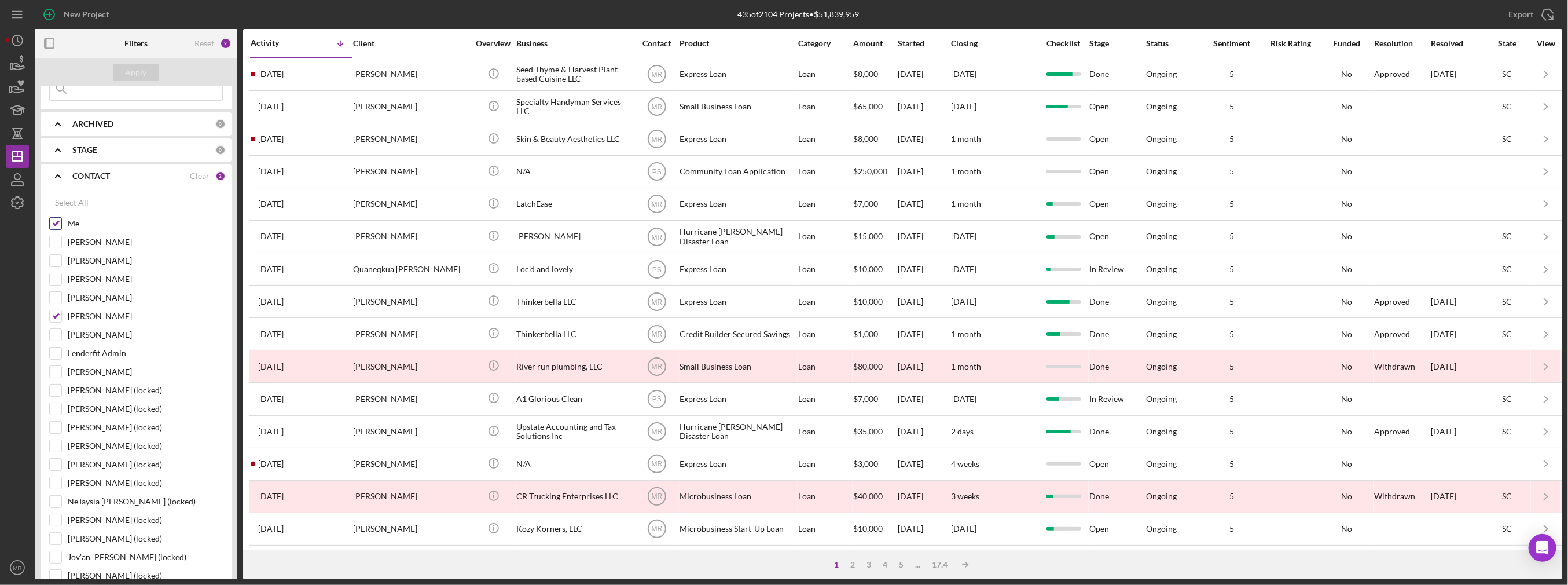
click at [62, 221] on div "Me" at bounding box center [136, 226] width 173 height 18
click at [73, 217] on label "Me" at bounding box center [145, 223] width 155 height 12
click at [61, 217] on input "Me" at bounding box center [55, 223] width 12 height 12
checkbox input "false"
click at [151, 72] on button "Apply" at bounding box center [136, 72] width 47 height 17
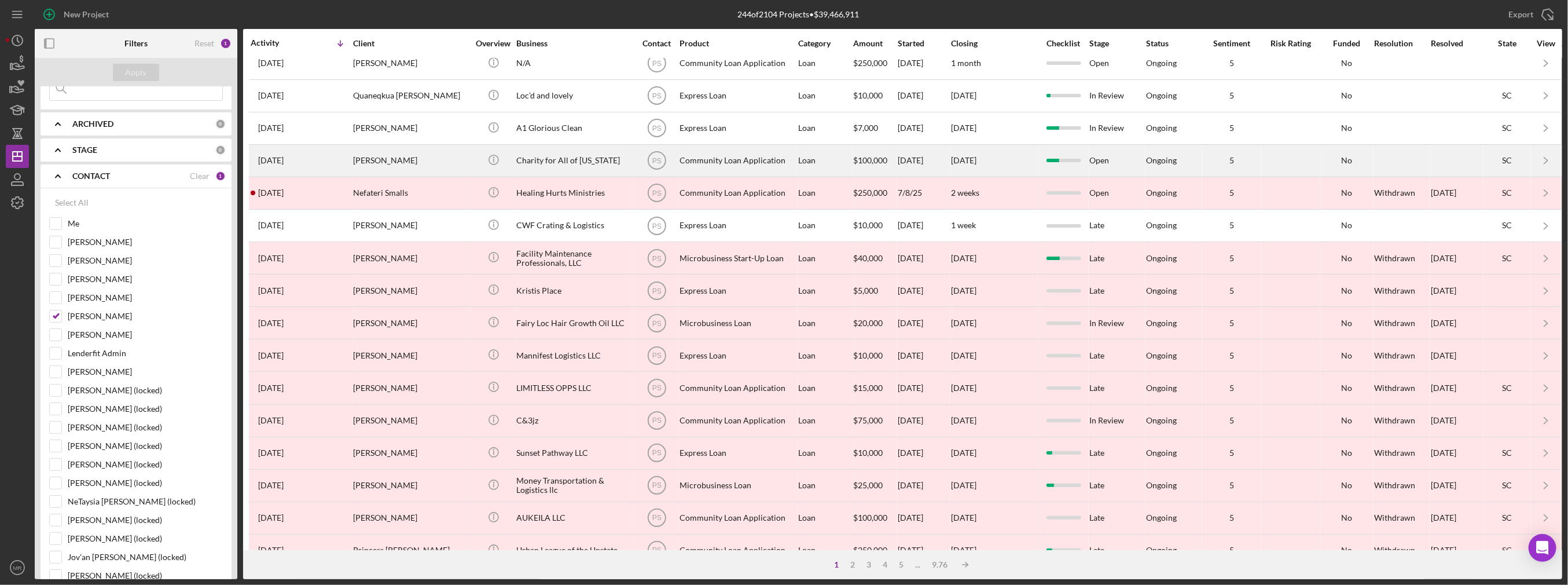
scroll to position [0, 0]
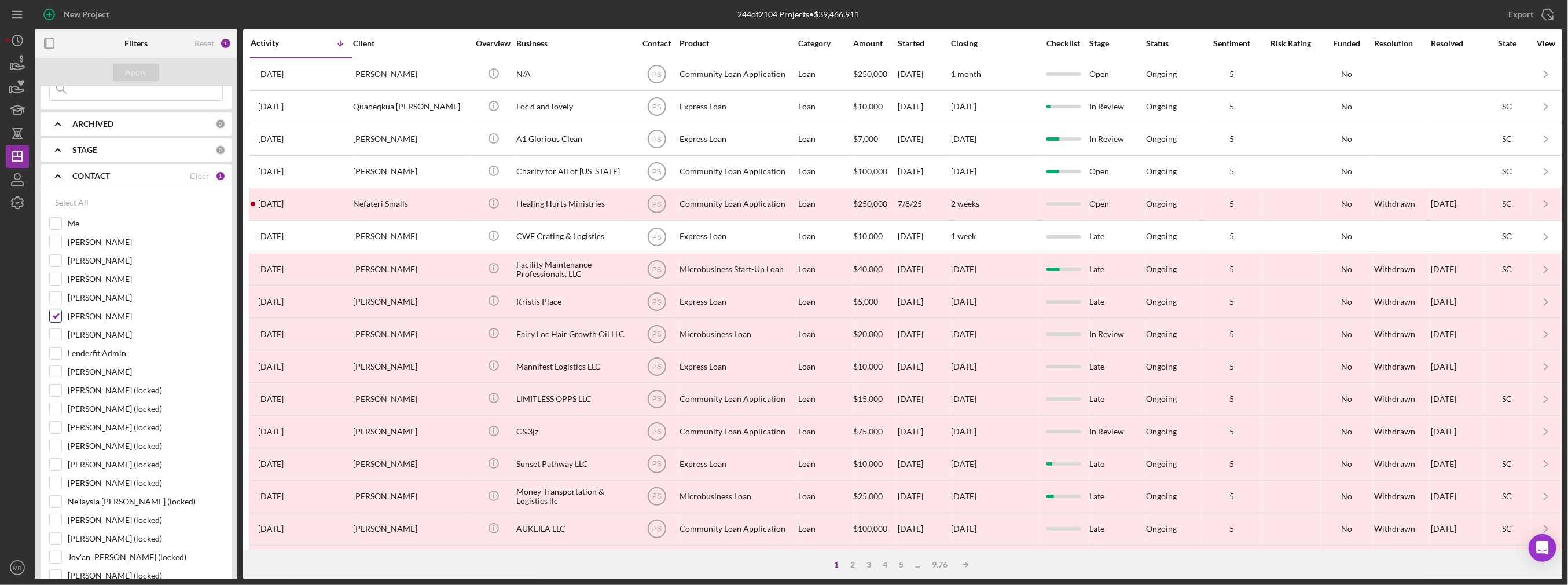
click at [82, 315] on label "[PERSON_NAME]" at bounding box center [145, 316] width 155 height 12
click at [61, 315] on input "[PERSON_NAME]" at bounding box center [55, 316] width 12 height 12
checkbox input "false"
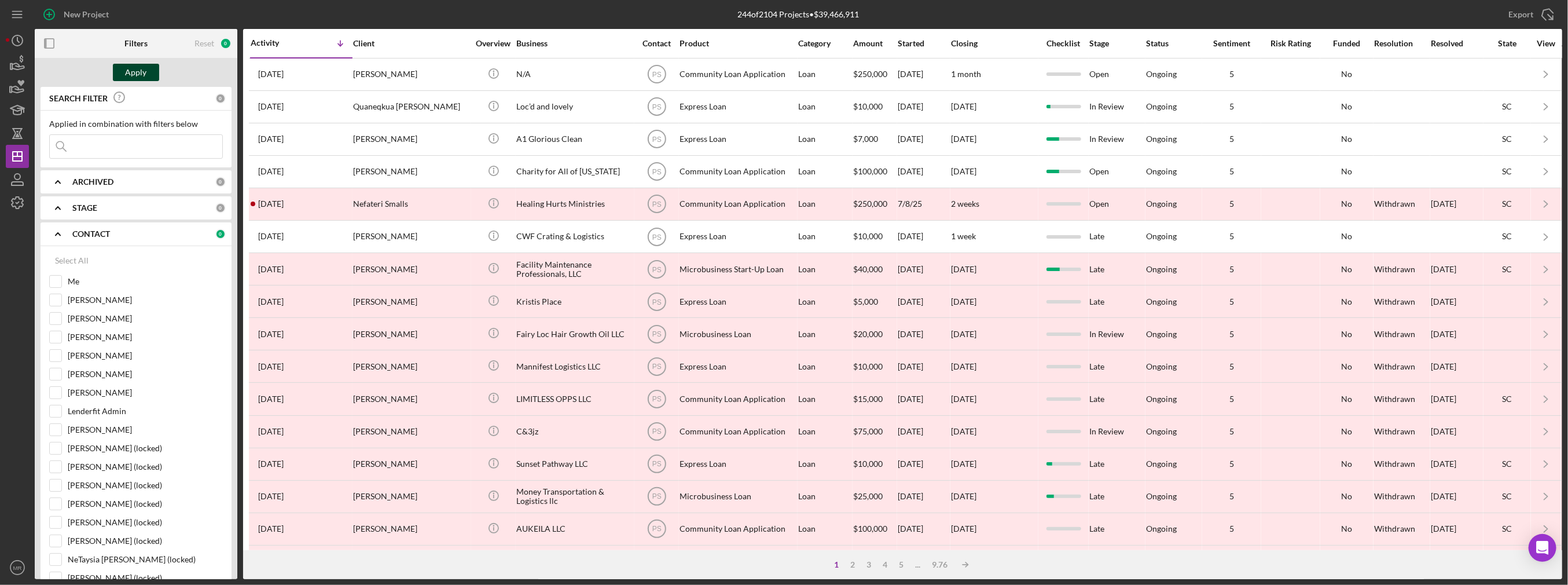
click at [129, 77] on div "Apply" at bounding box center [136, 72] width 21 height 17
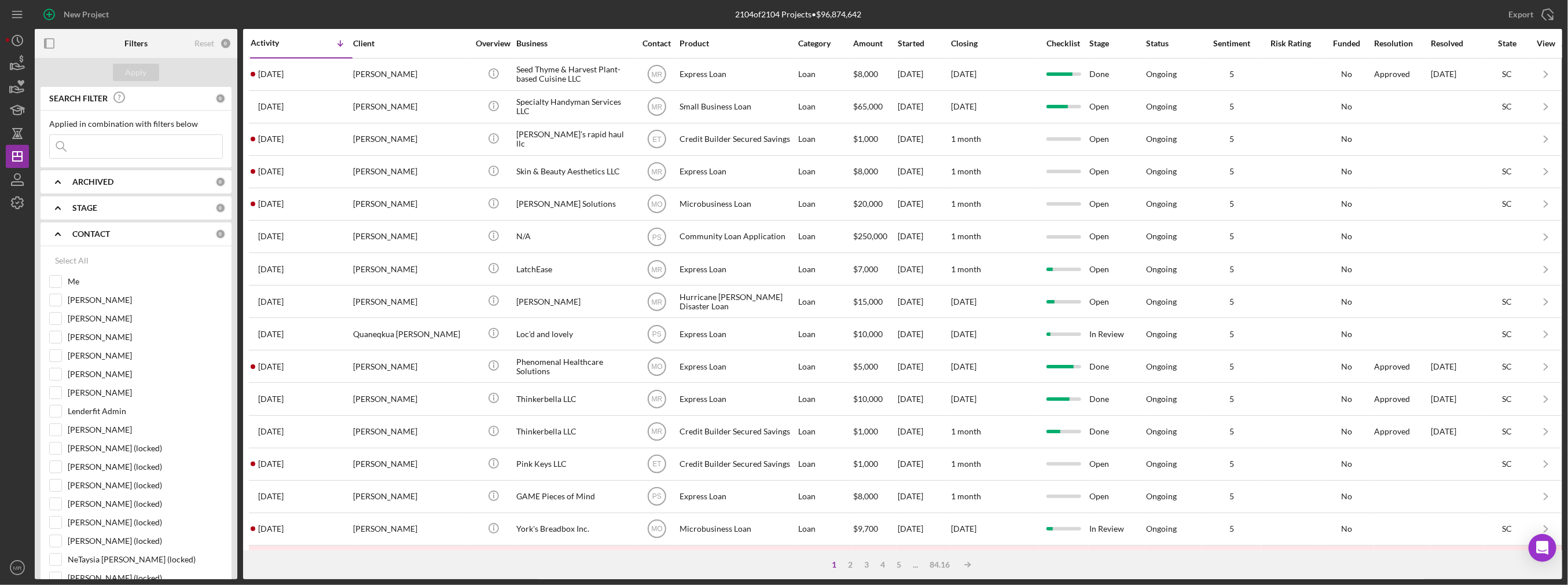
click at [291, 43] on div "Activity" at bounding box center [276, 43] width 51 height 9
click at [145, 150] on input at bounding box center [136, 146] width 172 height 23
type input "T"
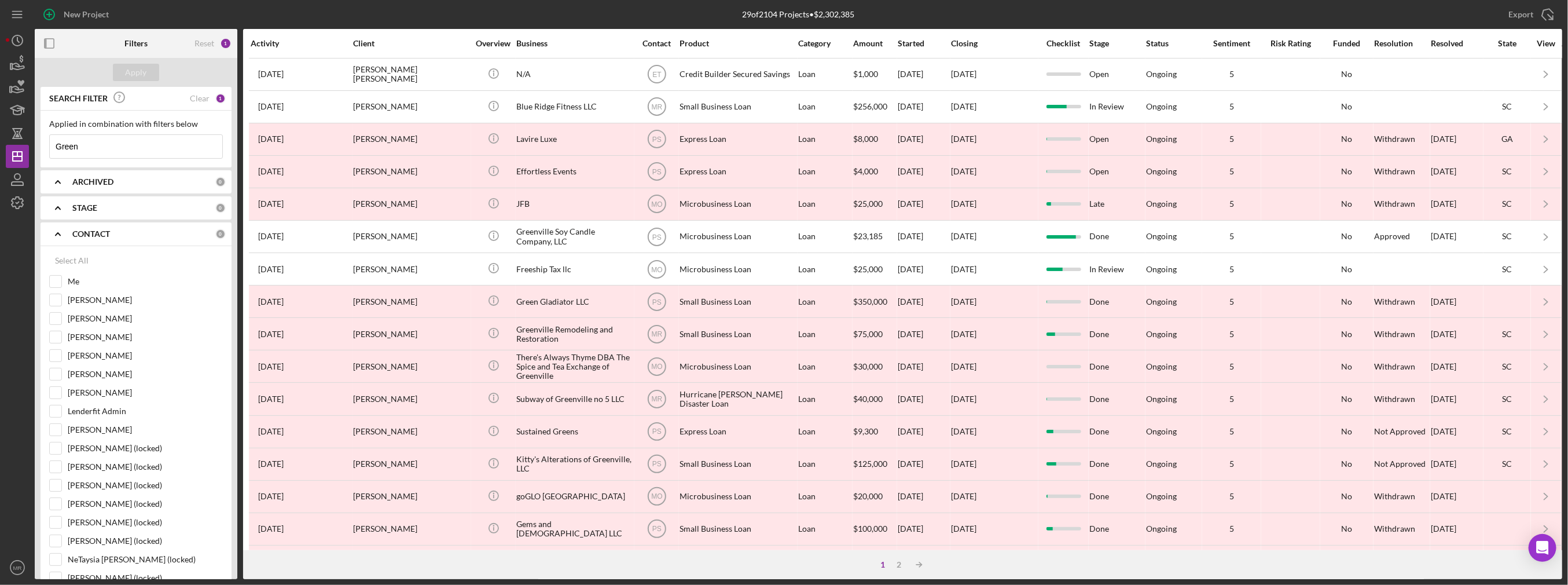
click at [117, 138] on input "Green" at bounding box center [136, 146] width 172 height 23
click at [114, 147] on input "Green" at bounding box center [136, 146] width 172 height 23
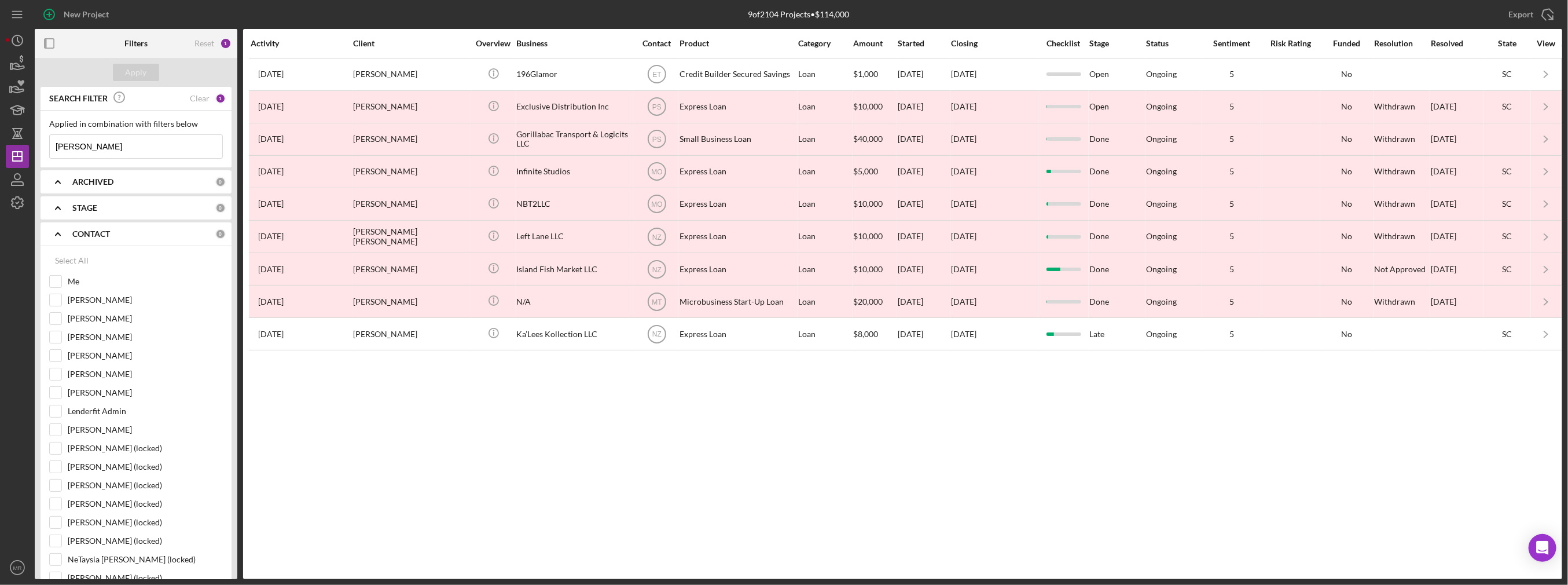
click at [150, 147] on input "[PERSON_NAME]" at bounding box center [136, 146] width 172 height 23
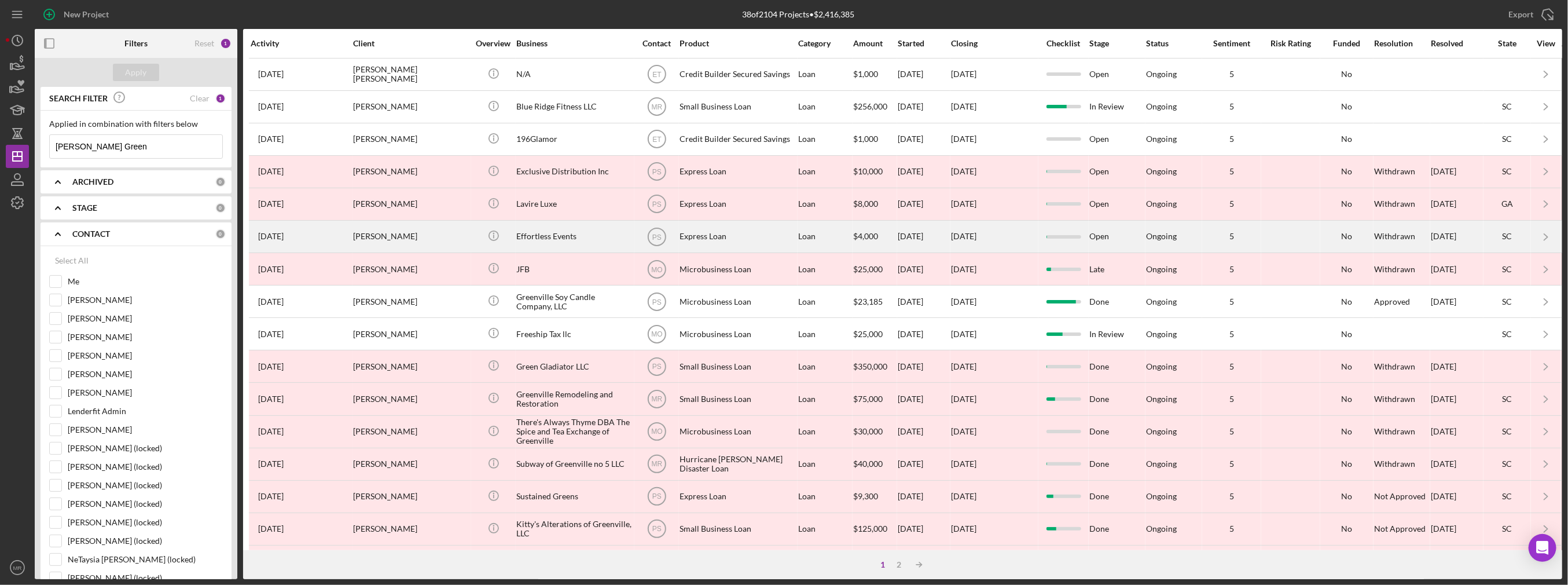
type input "[PERSON_NAME] Green"
click at [409, 237] on div "[PERSON_NAME]" at bounding box center [411, 236] width 115 height 30
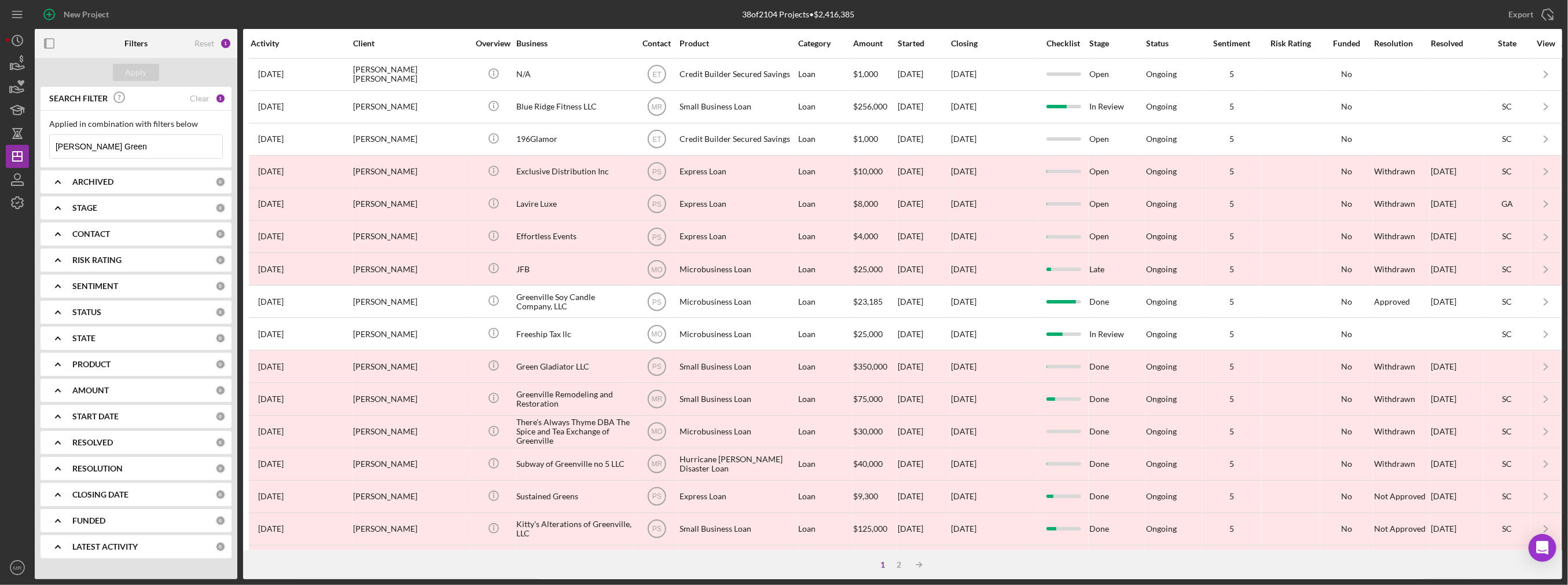
click at [95, 180] on b "ARCHIVED" at bounding box center [93, 182] width 41 height 9
click at [132, 142] on input "[PERSON_NAME] Green" at bounding box center [136, 146] width 172 height 23
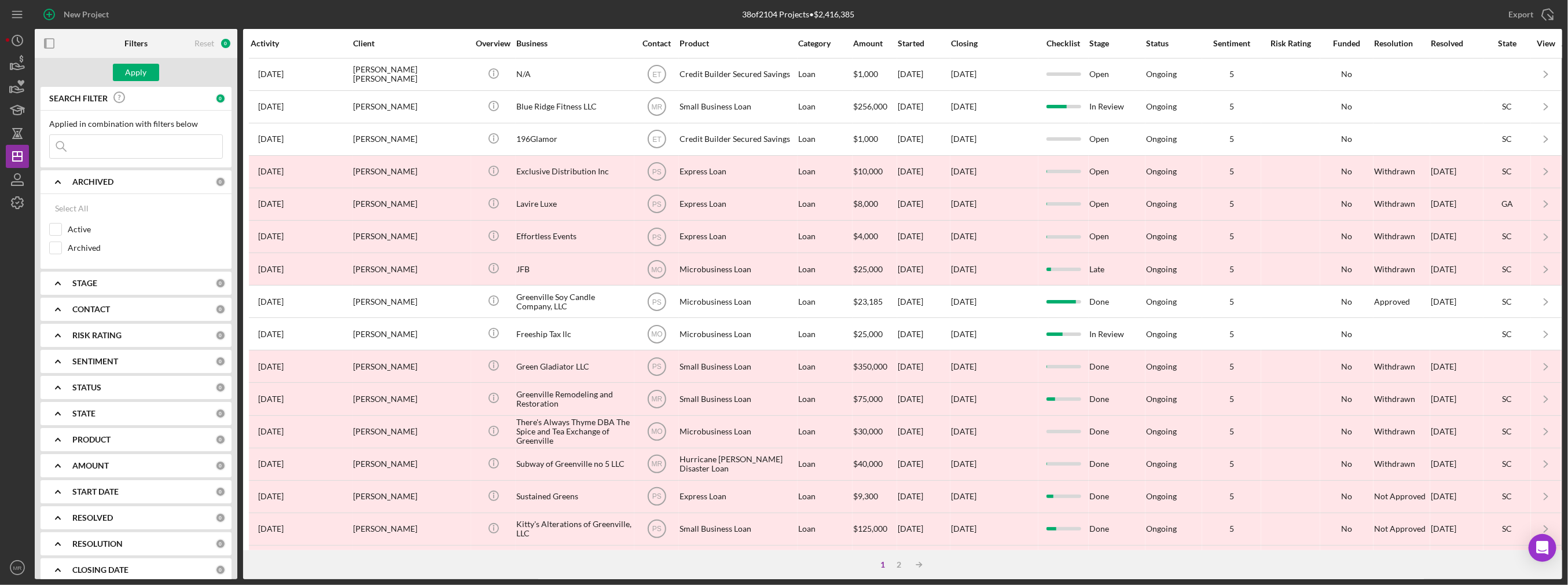
click at [92, 300] on div "CONTACT 0" at bounding box center [148, 309] width 153 height 23
click at [80, 444] on label "[PERSON_NAME]" at bounding box center [145, 449] width 155 height 12
click at [61, 444] on input "[PERSON_NAME]" at bounding box center [55, 449] width 12 height 12
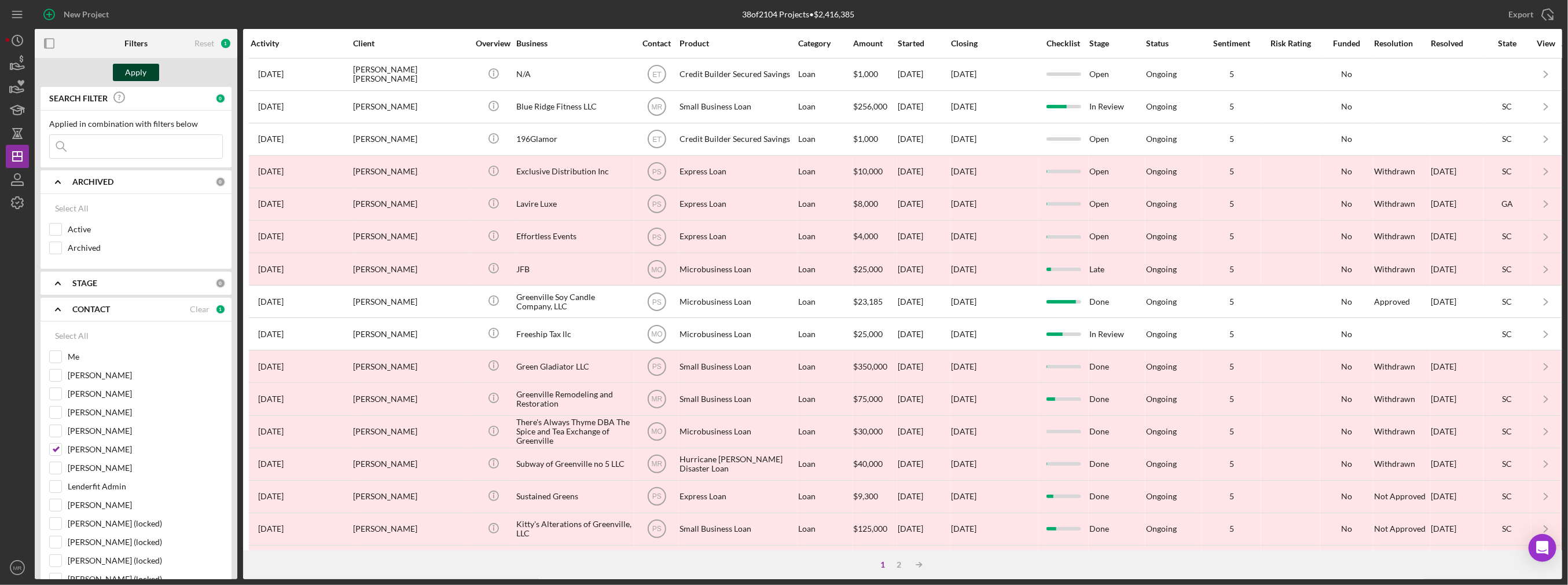
click at [137, 67] on div "Apply" at bounding box center [136, 72] width 21 height 17
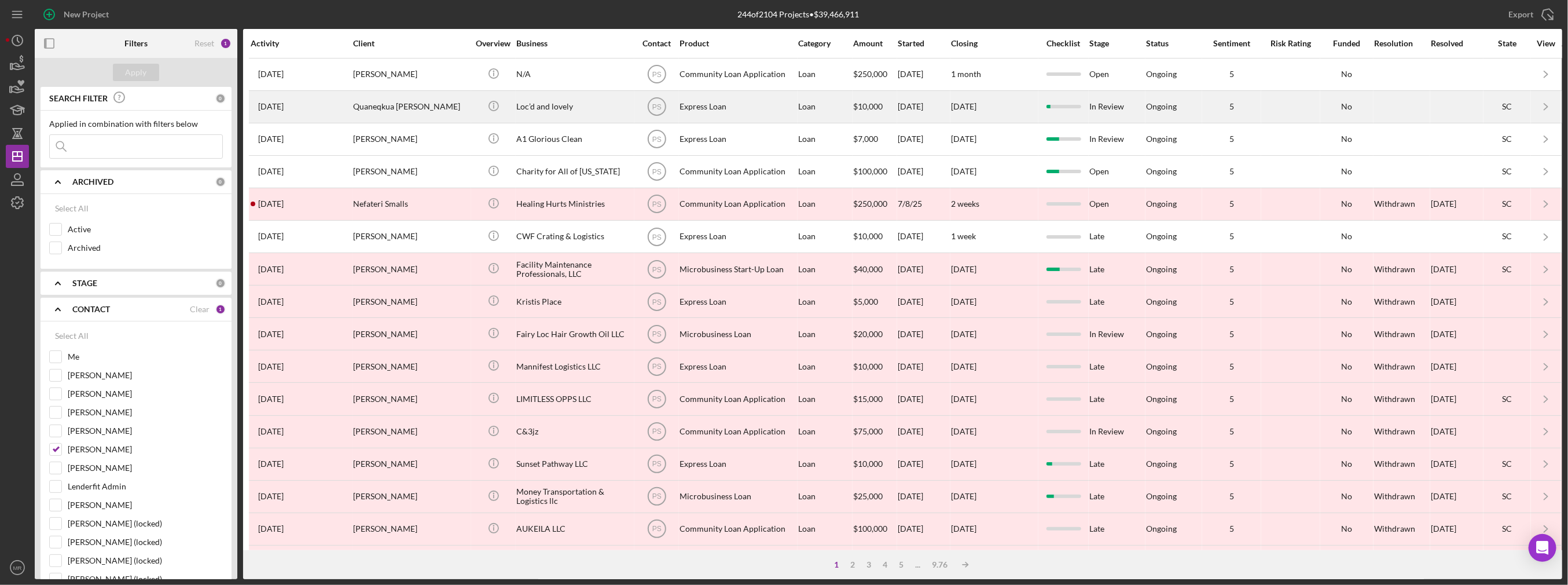
scroll to position [326, 0]
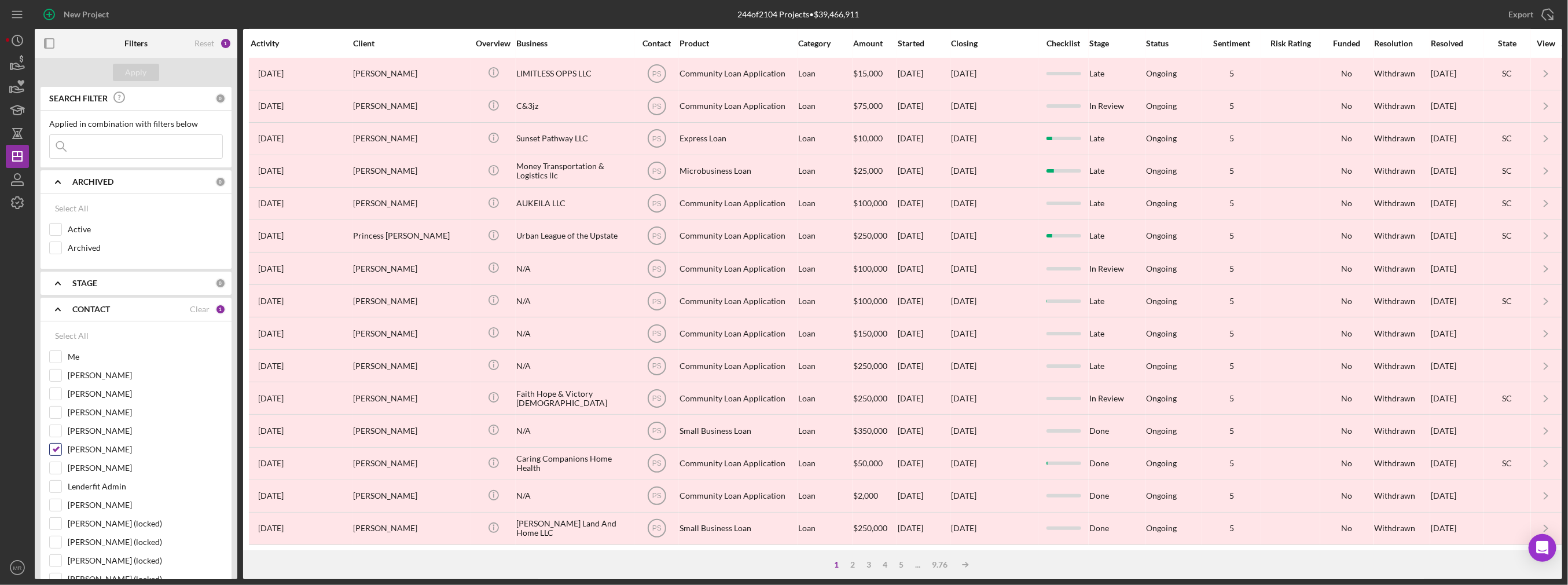
click at [80, 444] on label "[PERSON_NAME]" at bounding box center [145, 449] width 155 height 12
click at [61, 444] on input "[PERSON_NAME]" at bounding box center [55, 449] width 12 height 12
checkbox input "false"
click at [69, 353] on label "Me" at bounding box center [145, 357] width 155 height 12
click at [61, 353] on input "Me" at bounding box center [55, 357] width 12 height 12
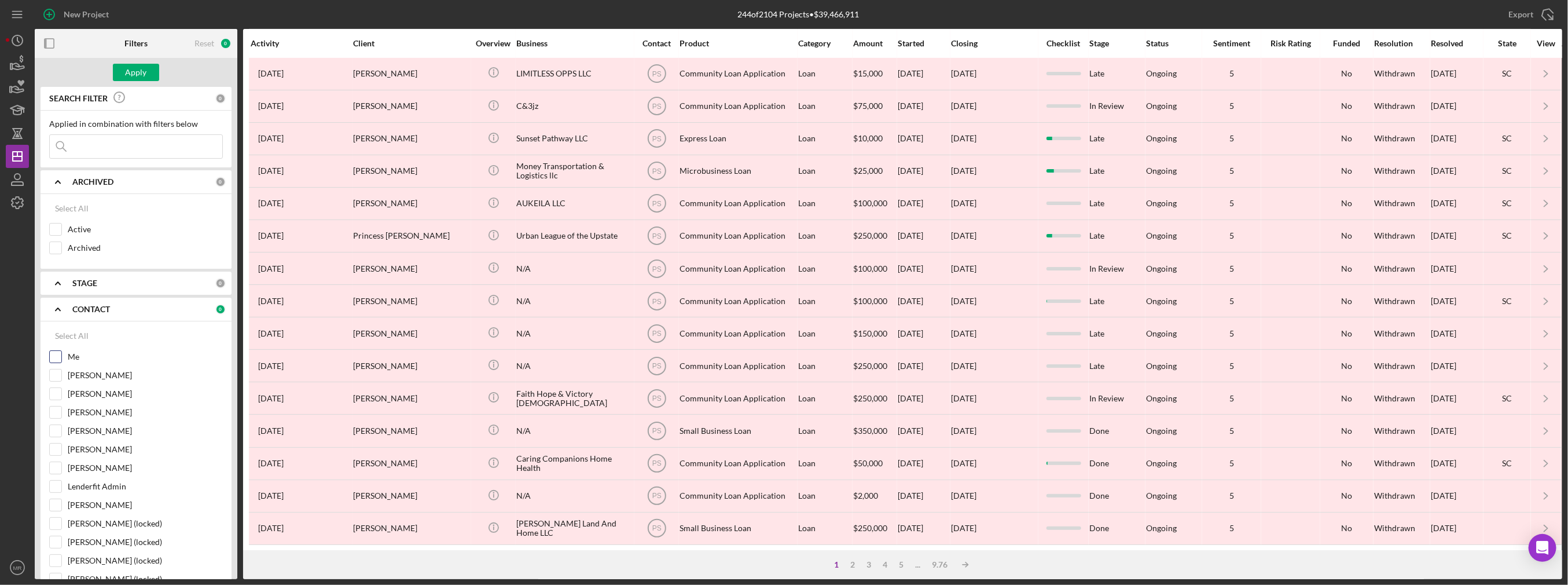
checkbox input "true"
click at [150, 51] on div "Filters" at bounding box center [137, 44] width 68 height 29
click at [137, 72] on div "Apply" at bounding box center [136, 72] width 21 height 17
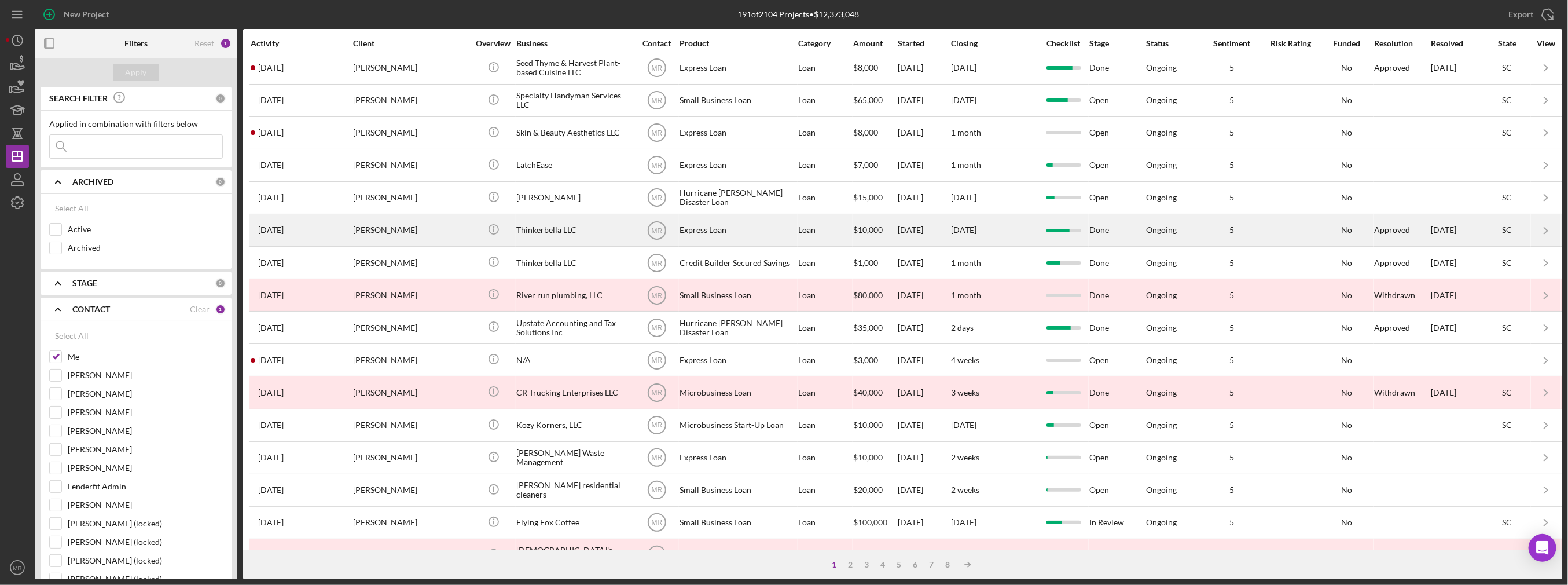
scroll to position [0, 0]
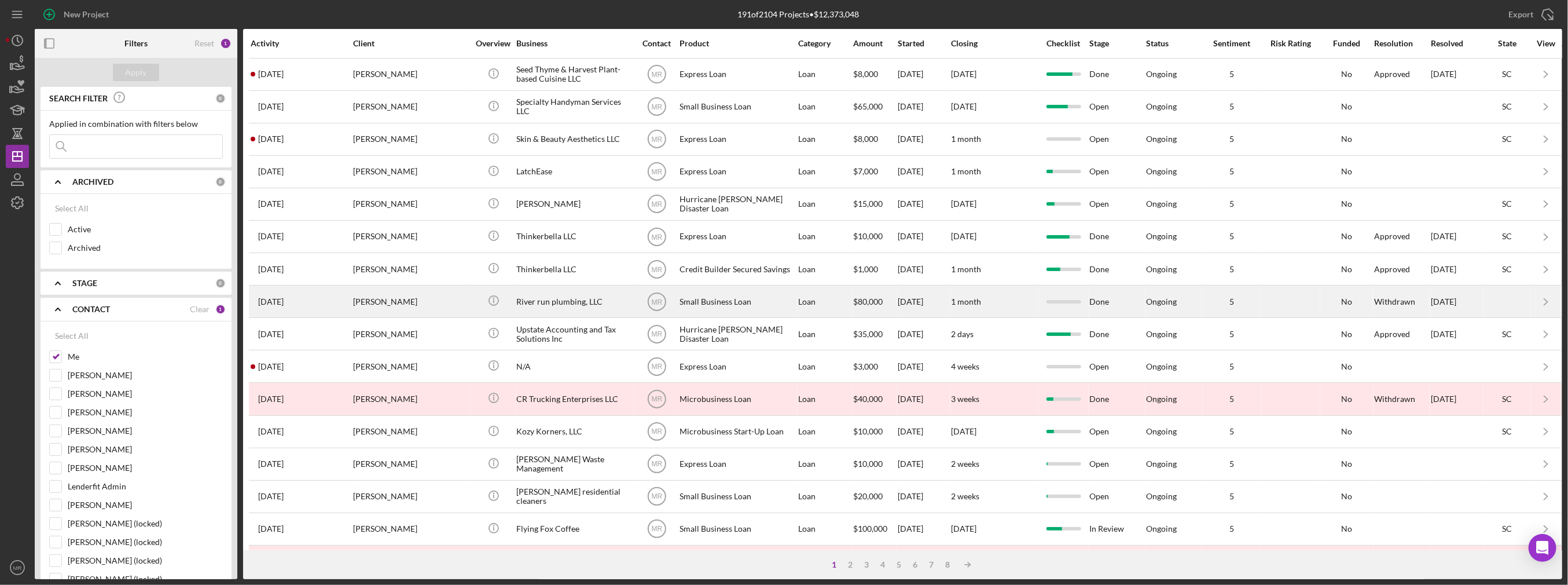
click at [326, 301] on div "[DATE] [PERSON_NAME]" at bounding box center [301, 301] width 102 height 30
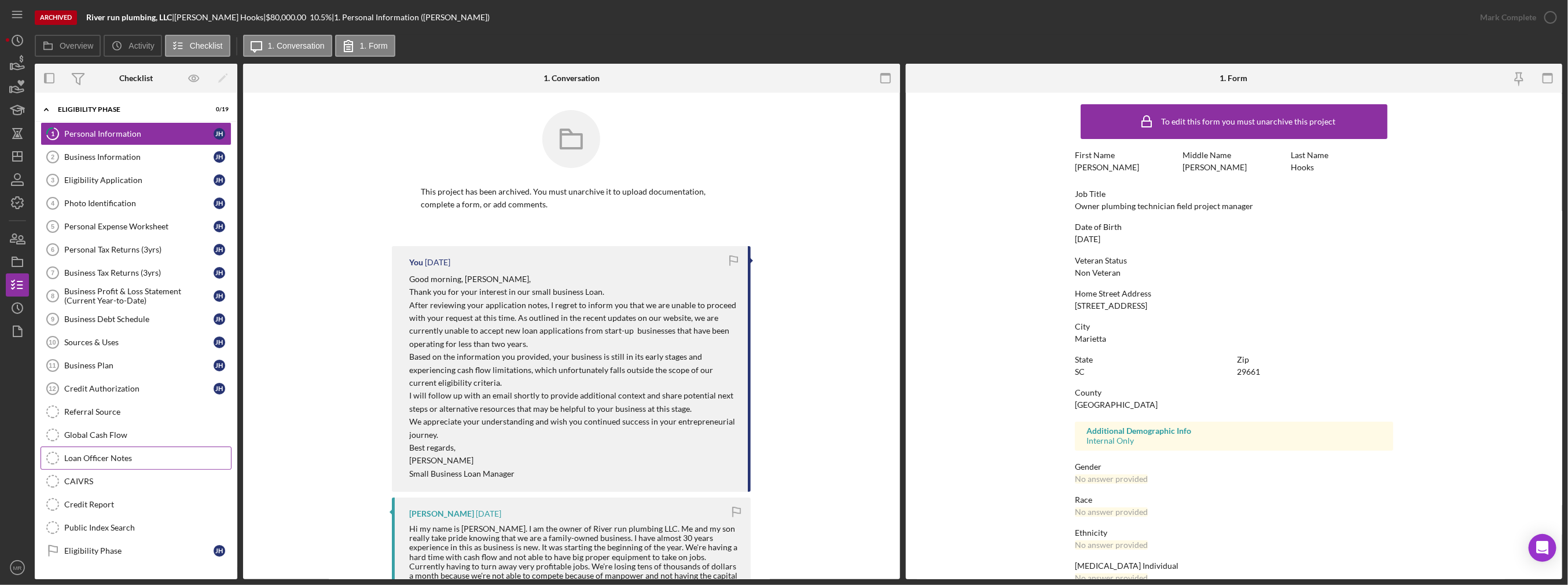
click at [115, 453] on div "Loan Officer Notes" at bounding box center [148, 458] width 167 height 9
click at [16, 304] on icon "Icon/History" at bounding box center [17, 308] width 29 height 29
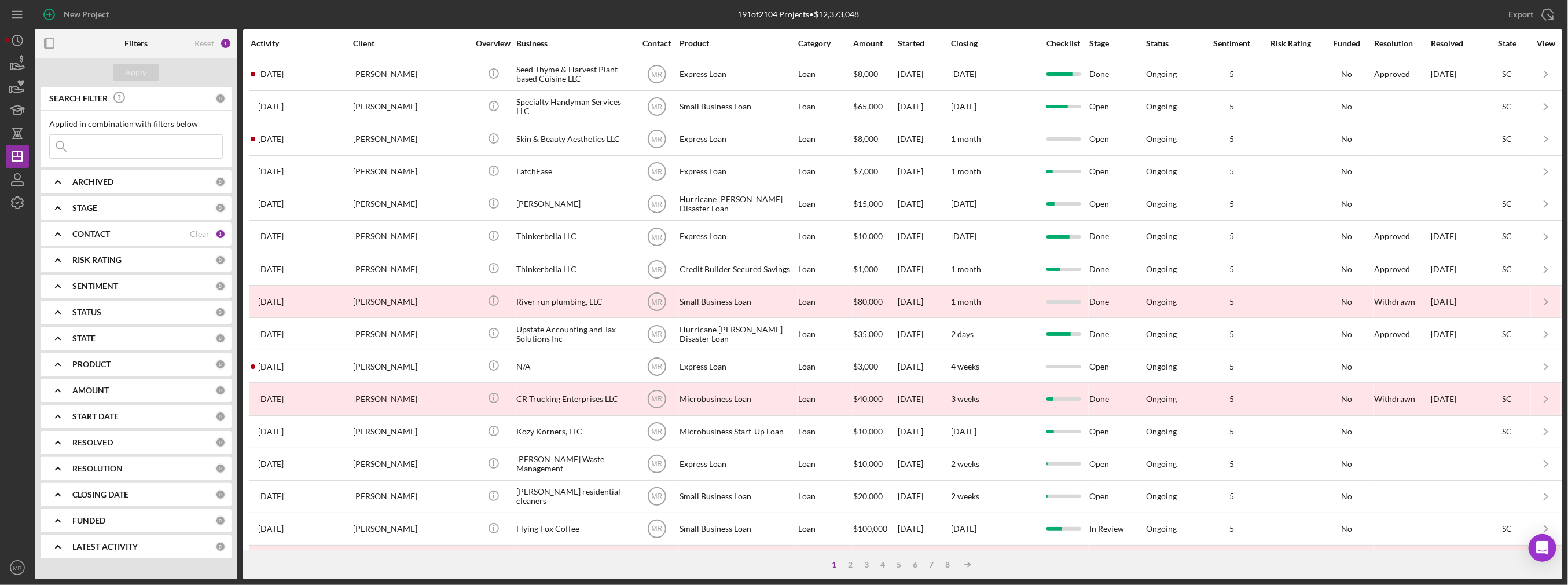
click at [100, 232] on b "CONTACT" at bounding box center [91, 234] width 38 height 9
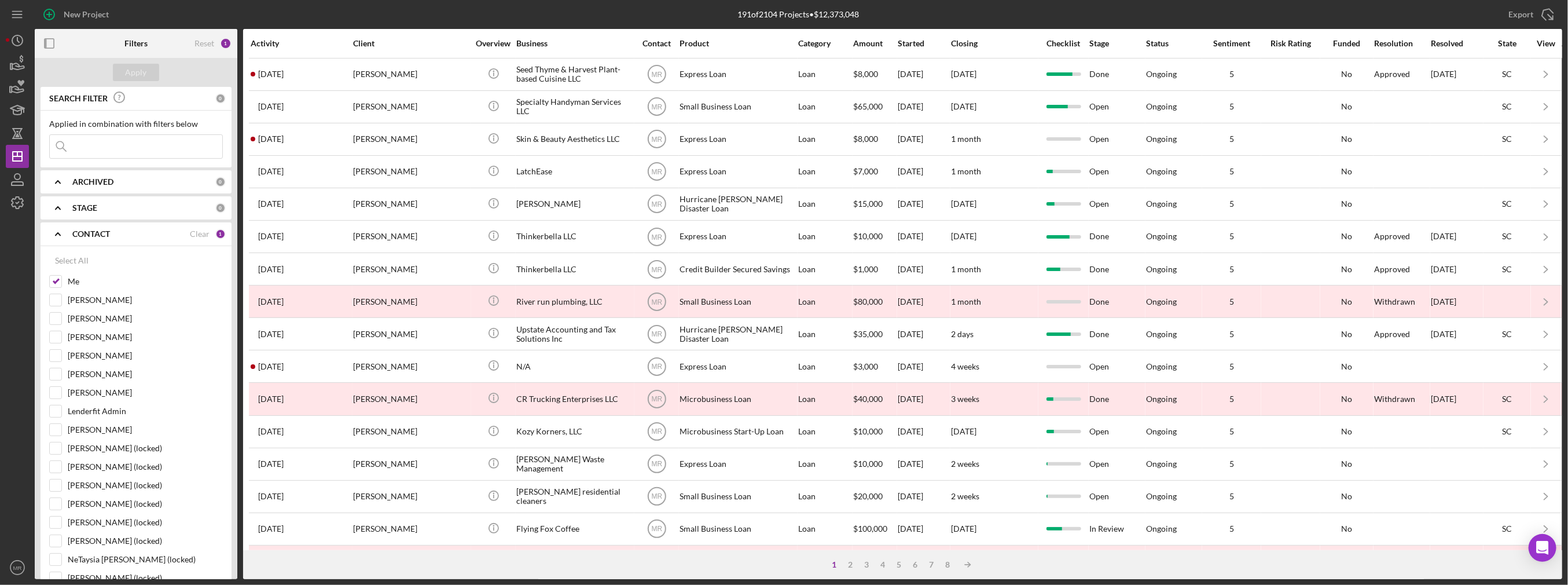
click at [96, 181] on b "ARCHIVED" at bounding box center [93, 182] width 41 height 9
click at [81, 228] on label "Active" at bounding box center [145, 229] width 155 height 12
click at [61, 228] on input "Active" at bounding box center [55, 229] width 12 height 12
checkbox input "true"
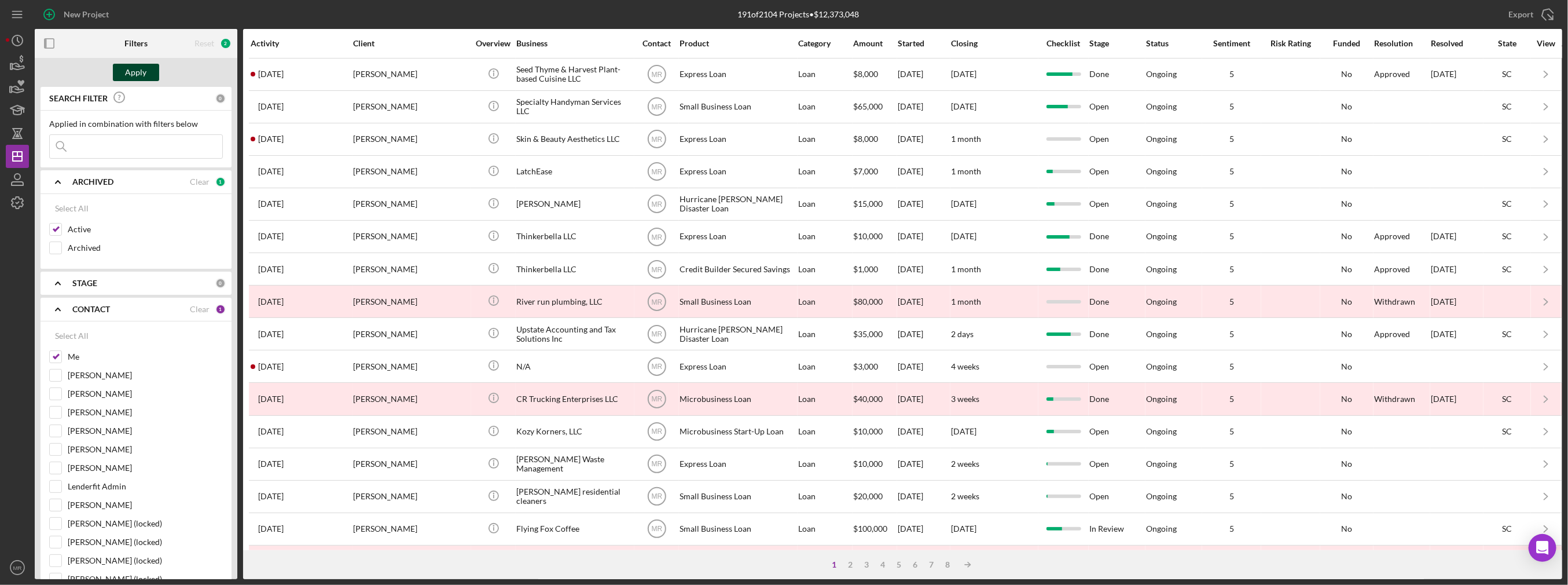
click at [137, 74] on div "Apply" at bounding box center [136, 72] width 21 height 17
